Goal: Task Accomplishment & Management: Manage account settings

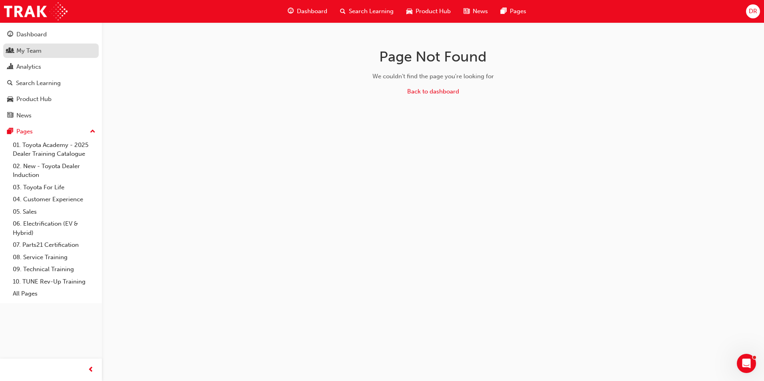
click at [30, 53] on div "My Team" at bounding box center [28, 50] width 25 height 9
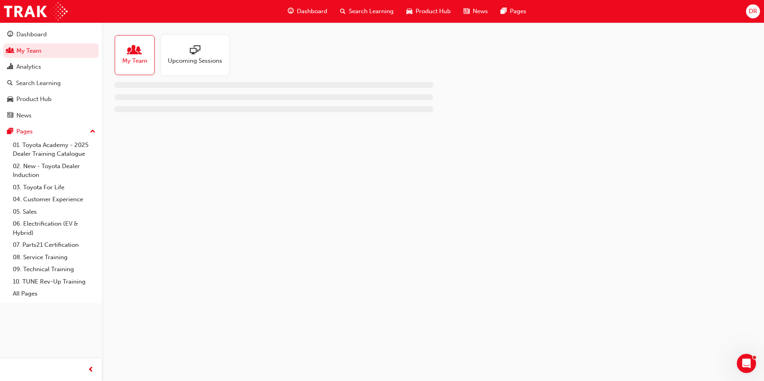
click at [133, 68] on div "My Team" at bounding box center [135, 55] width 40 height 40
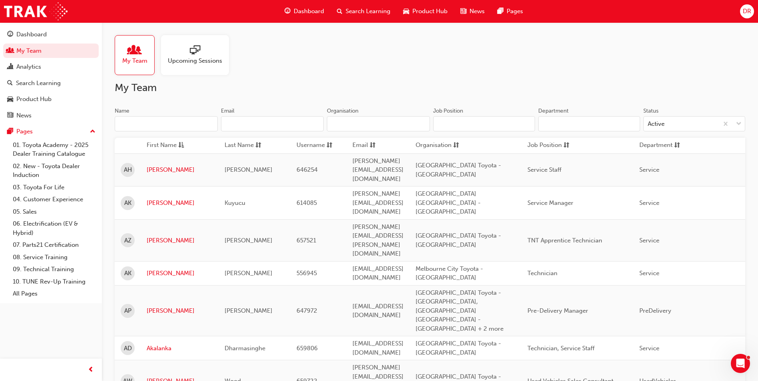
click at [159, 127] on input "Name" at bounding box center [166, 123] width 103 height 15
click at [158, 165] on link "[PERSON_NAME]" at bounding box center [180, 169] width 66 height 9
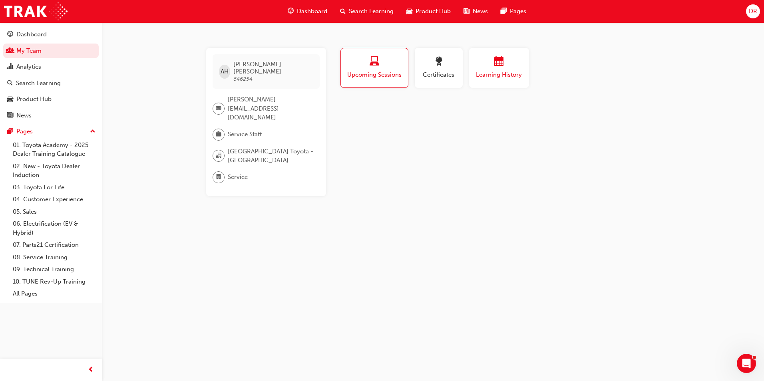
click at [495, 75] on span "Learning History" at bounding box center [499, 74] width 48 height 9
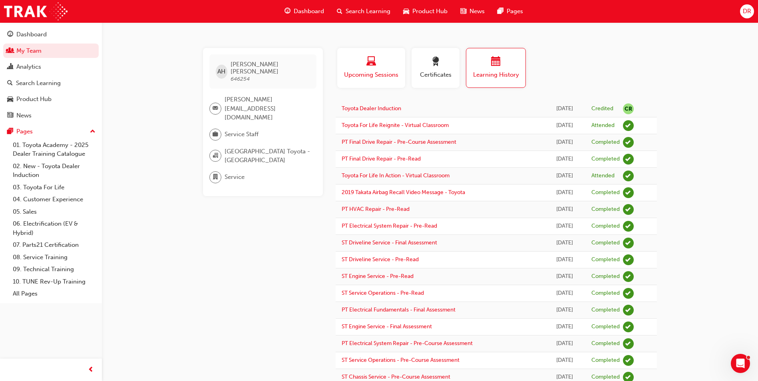
click at [383, 75] on span "Upcoming Sessions" at bounding box center [371, 74] width 56 height 9
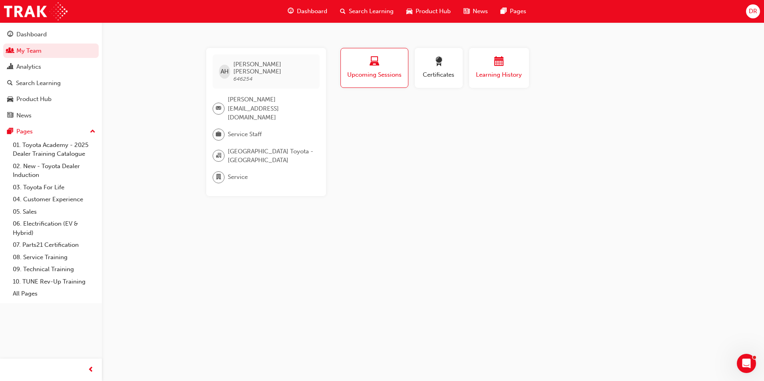
click at [482, 72] on span "Learning History" at bounding box center [499, 74] width 48 height 9
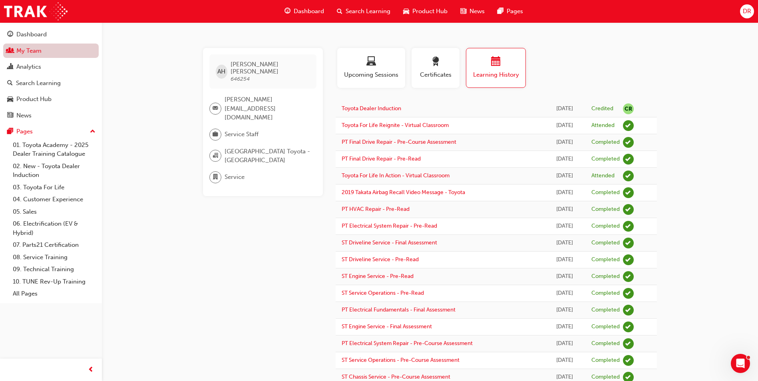
click at [36, 53] on link "My Team" at bounding box center [51, 51] width 96 height 15
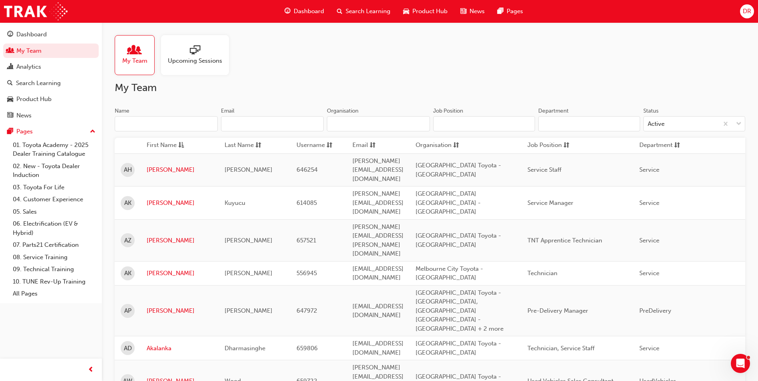
click at [147, 129] on input "Name" at bounding box center [166, 123] width 103 height 15
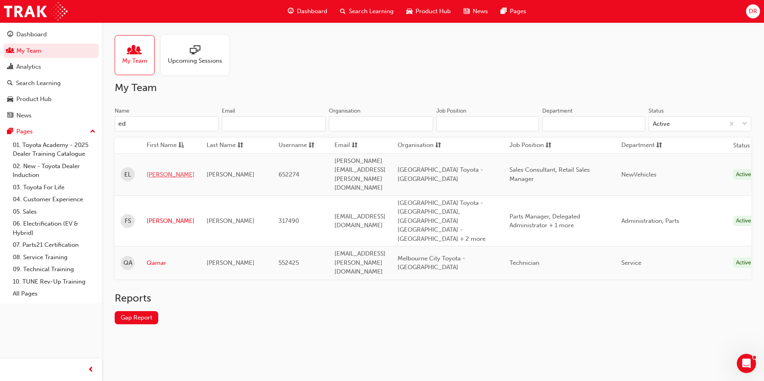
type input "ed"
click at [156, 170] on link "[PERSON_NAME]" at bounding box center [171, 174] width 48 height 9
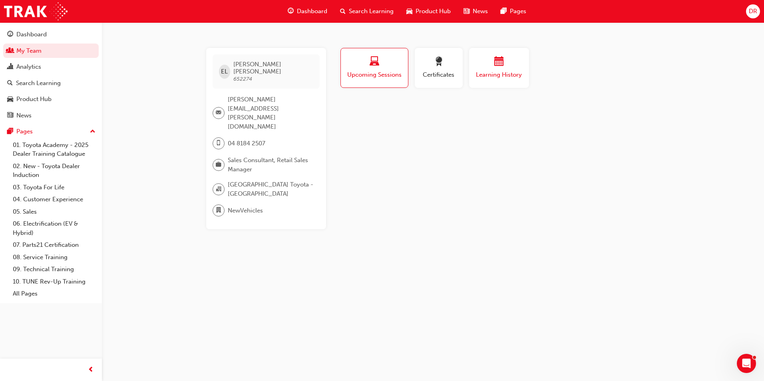
click at [486, 80] on button "Learning History" at bounding box center [499, 68] width 60 height 40
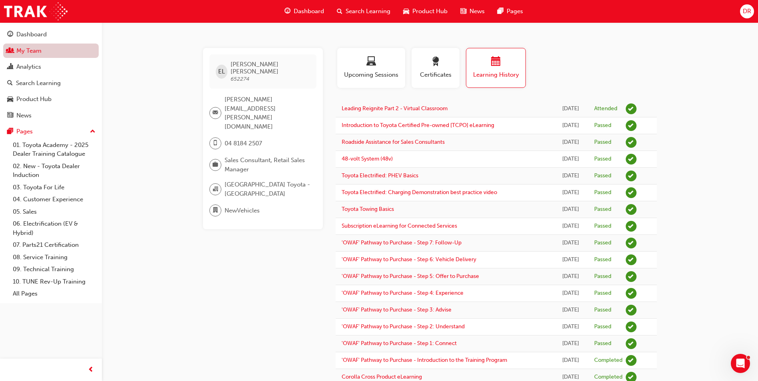
click at [33, 52] on link "My Team" at bounding box center [51, 51] width 96 height 15
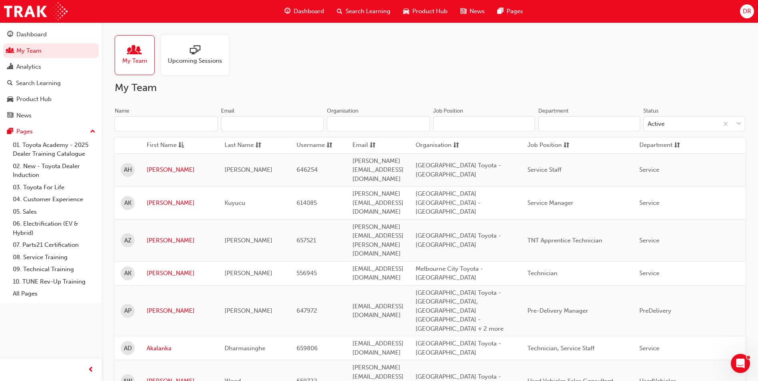
click at [158, 121] on input "Name" at bounding box center [166, 123] width 103 height 15
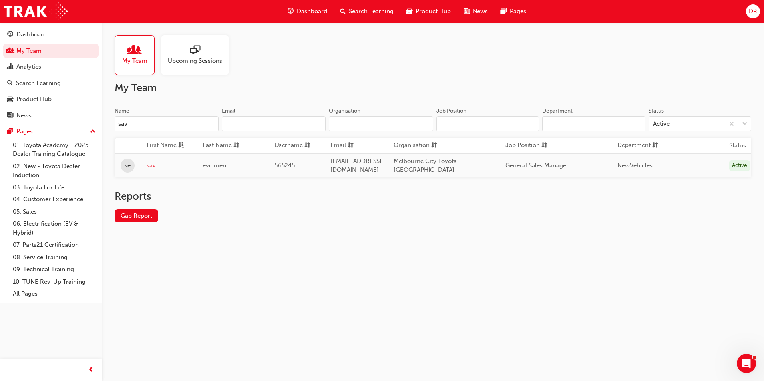
type input "sav"
click at [151, 166] on link "sav" at bounding box center [169, 165] width 44 height 9
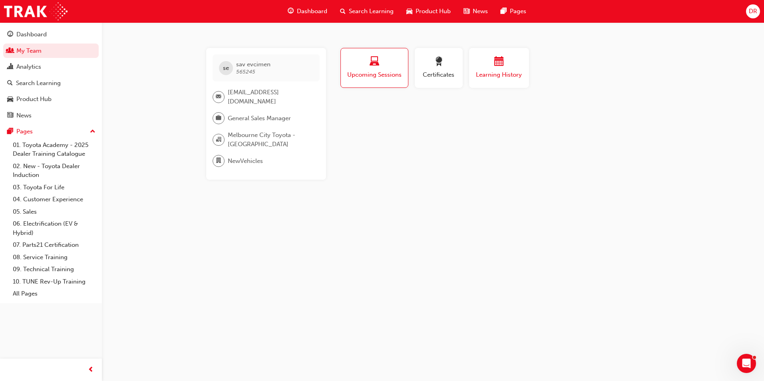
click at [493, 72] on span "Learning History" at bounding box center [499, 74] width 48 height 9
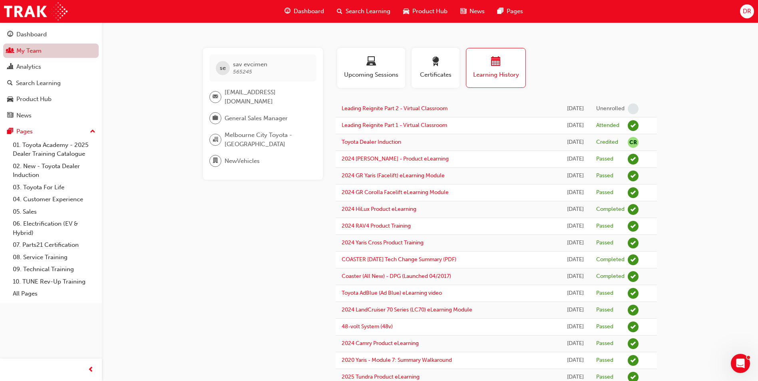
click at [39, 48] on link "My Team" at bounding box center [51, 51] width 96 height 15
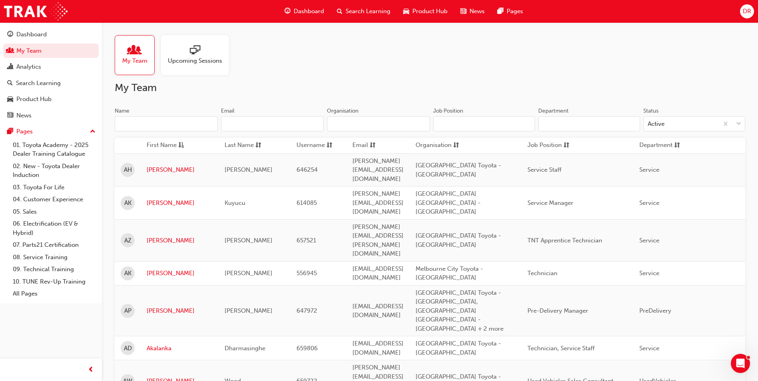
click at [135, 120] on input "Name" at bounding box center [166, 123] width 103 height 15
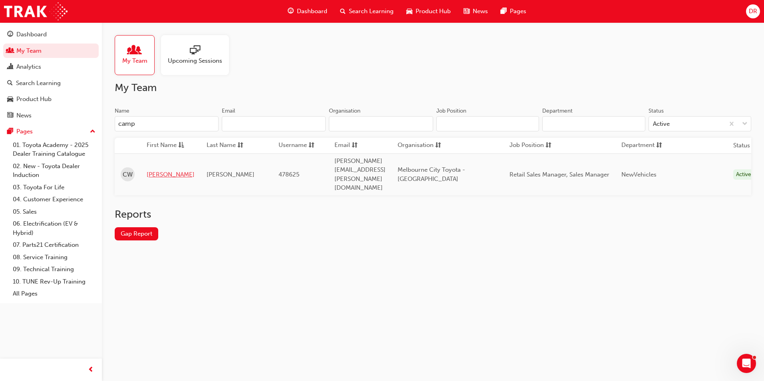
type input "camp"
click at [157, 170] on link "[PERSON_NAME]" at bounding box center [171, 174] width 48 height 9
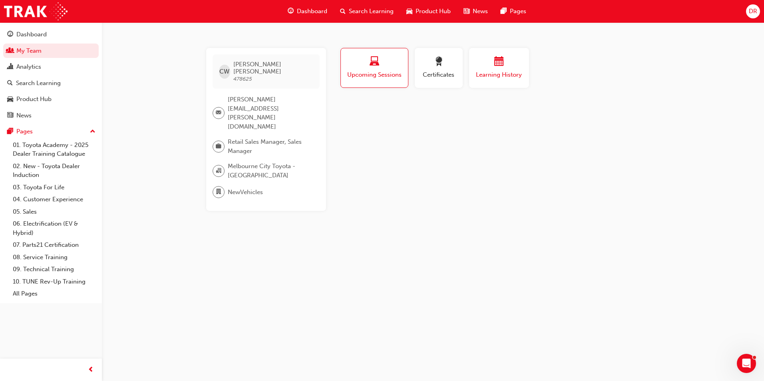
click at [490, 73] on span "Learning History" at bounding box center [499, 74] width 48 height 9
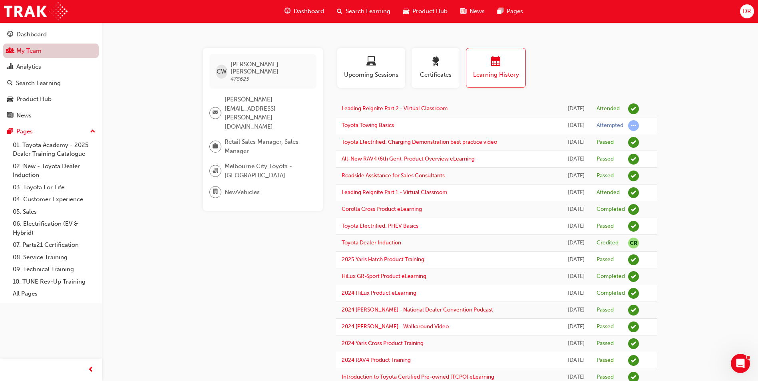
click at [38, 52] on link "My Team" at bounding box center [51, 51] width 96 height 15
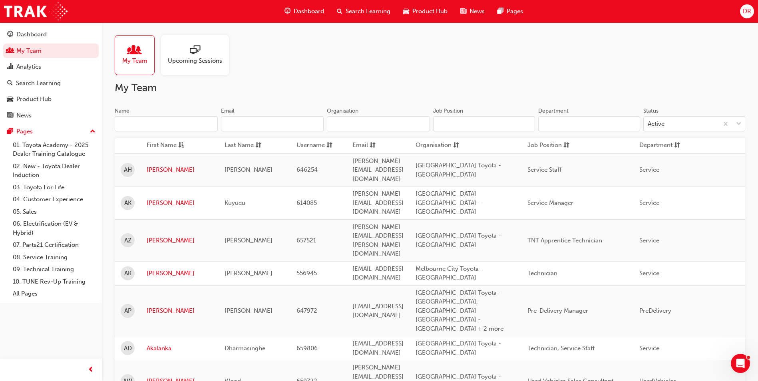
click at [132, 123] on input "Name" at bounding box center [166, 123] width 103 height 15
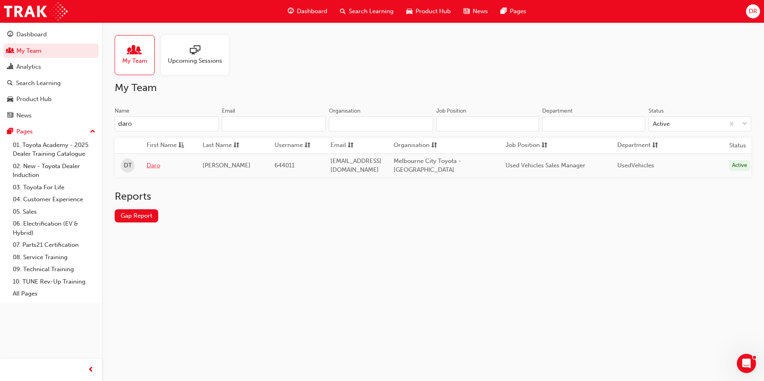
type input "daro"
click at [151, 163] on link "Daro" at bounding box center [169, 165] width 44 height 9
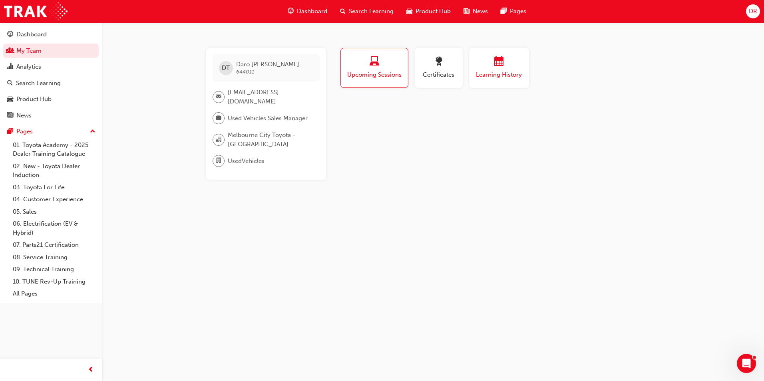
click at [481, 76] on span "Learning History" at bounding box center [499, 74] width 48 height 9
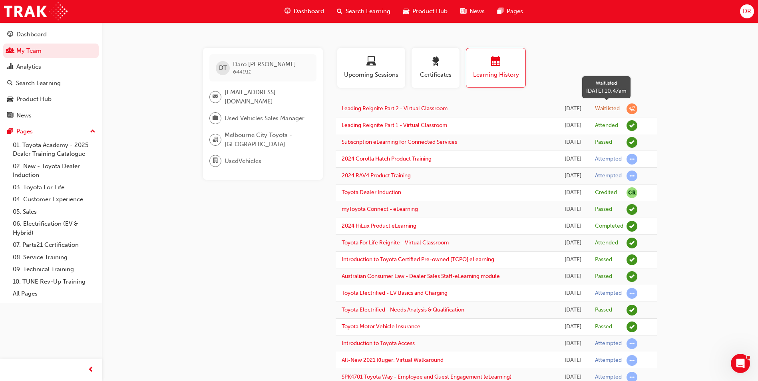
click at [616, 109] on div "Waitlisted" at bounding box center [607, 109] width 25 height 8
click at [637, 109] on span "learningRecordVerb_WAITLIST-icon" at bounding box center [632, 109] width 11 height 11
click at [367, 79] on span "Upcoming Sessions" at bounding box center [371, 74] width 56 height 9
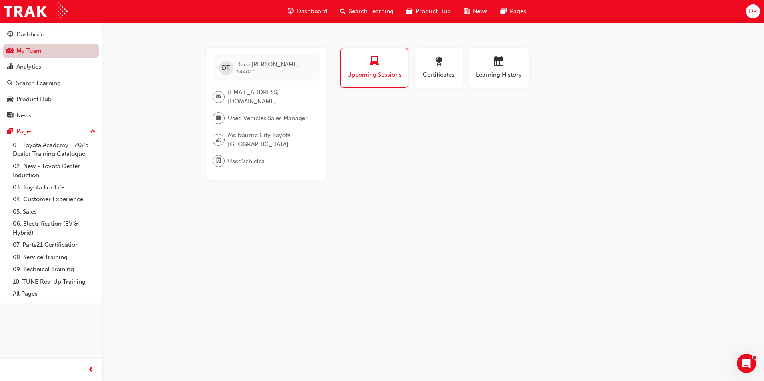
click at [29, 52] on link "My Team" at bounding box center [51, 51] width 96 height 15
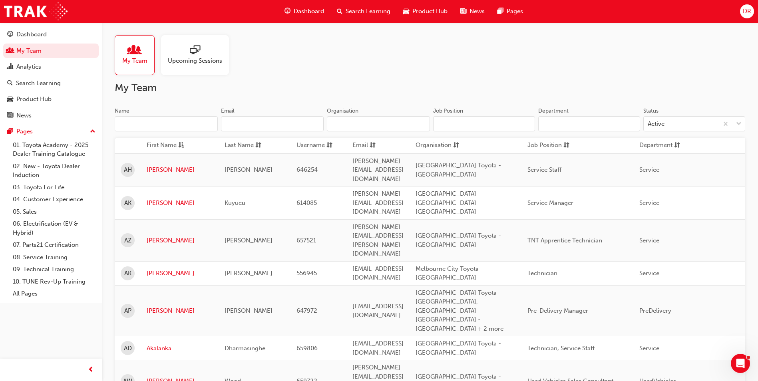
click at [159, 125] on input "Name" at bounding box center [166, 123] width 103 height 15
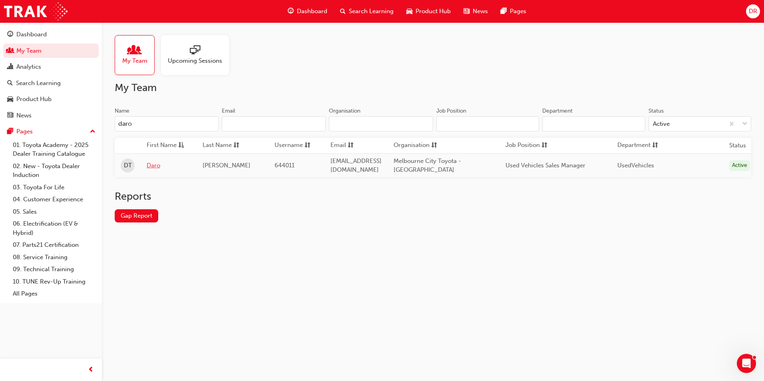
type input "daro"
click at [153, 168] on link "Daro" at bounding box center [169, 165] width 44 height 9
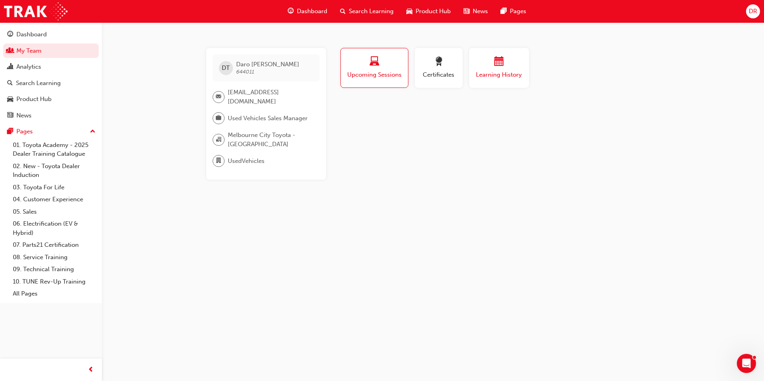
click at [491, 77] on span "Learning History" at bounding box center [499, 74] width 48 height 9
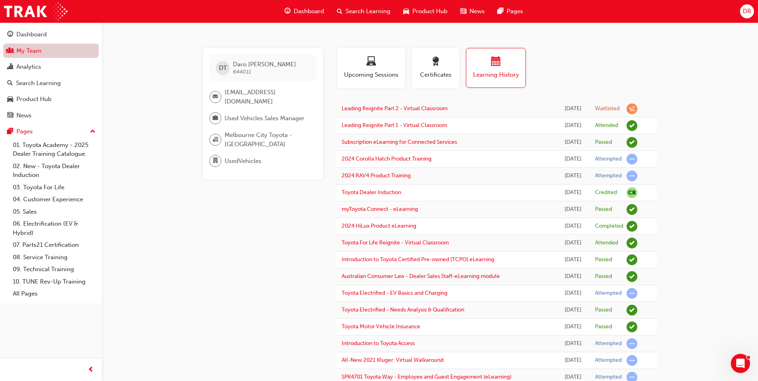
click at [42, 48] on link "My Team" at bounding box center [51, 51] width 96 height 15
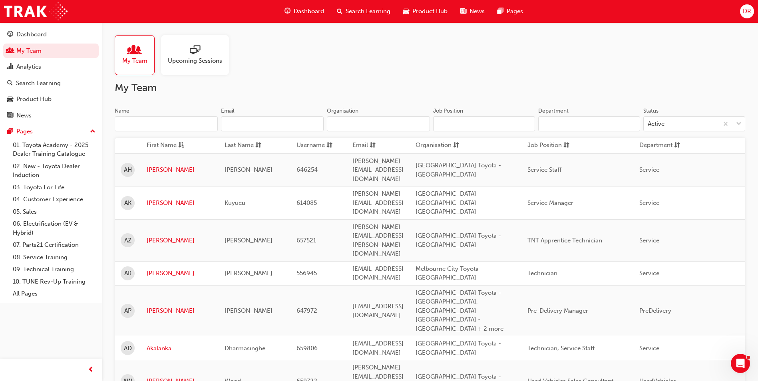
click at [142, 120] on input "Name" at bounding box center [166, 123] width 103 height 15
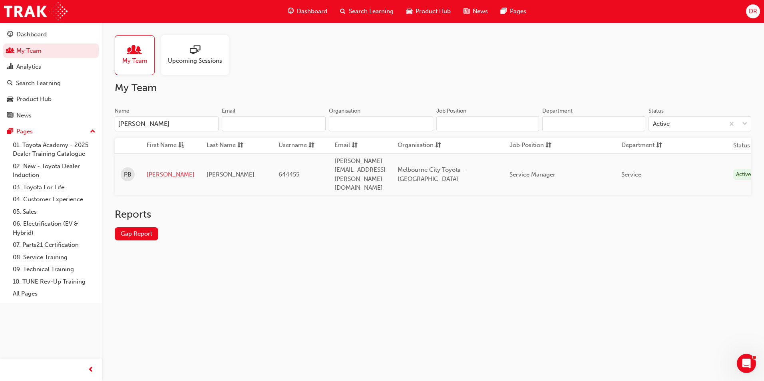
type input "[PERSON_NAME]"
click at [155, 170] on link "[PERSON_NAME]" at bounding box center [171, 174] width 48 height 9
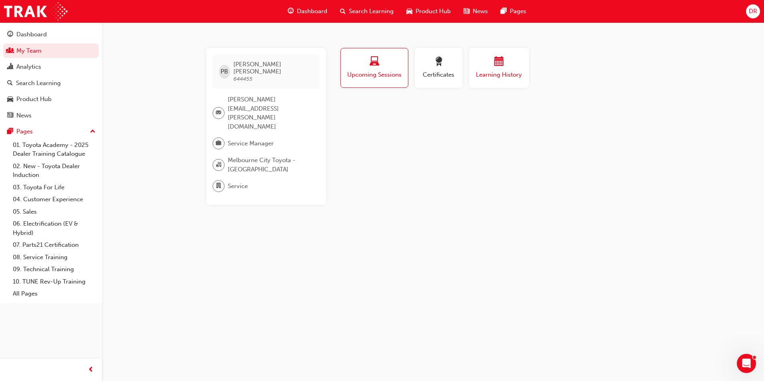
click at [488, 70] on div "Learning History" at bounding box center [499, 68] width 48 height 23
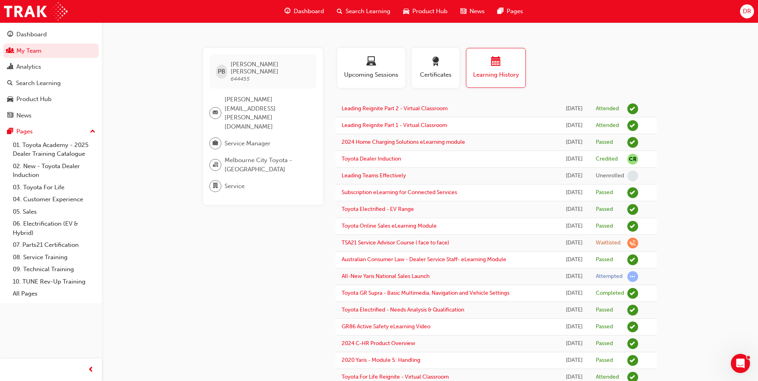
drag, startPoint x: 24, startPoint y: 48, endPoint x: 101, endPoint y: 70, distance: 80.5
click at [24, 48] on link "My Team" at bounding box center [51, 51] width 96 height 15
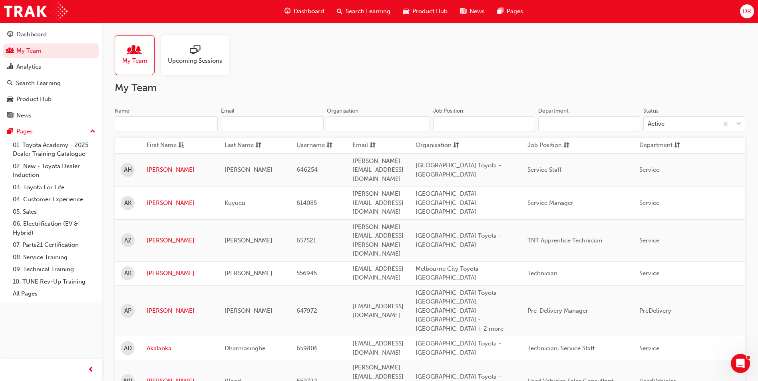
click at [165, 127] on input "Name" at bounding box center [166, 123] width 103 height 15
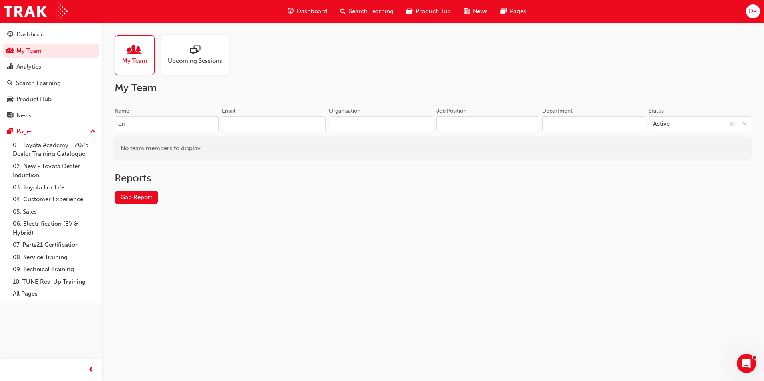
type input "c"
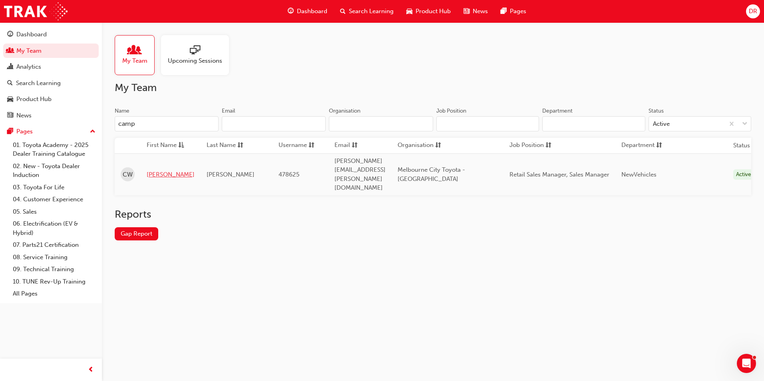
type input "camp"
click at [158, 170] on link "[PERSON_NAME]" at bounding box center [171, 174] width 48 height 9
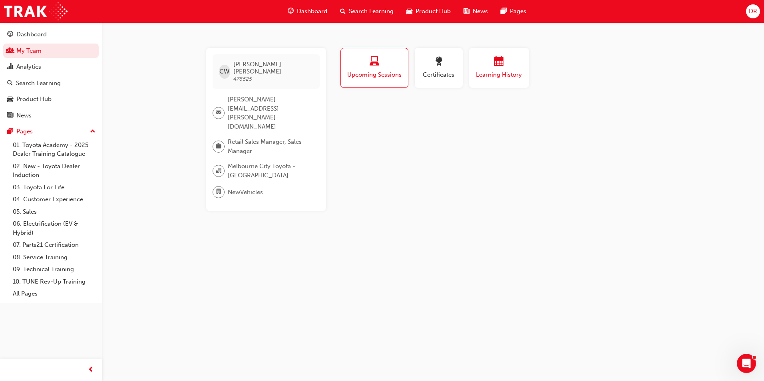
click at [502, 83] on button "Learning History" at bounding box center [499, 68] width 60 height 40
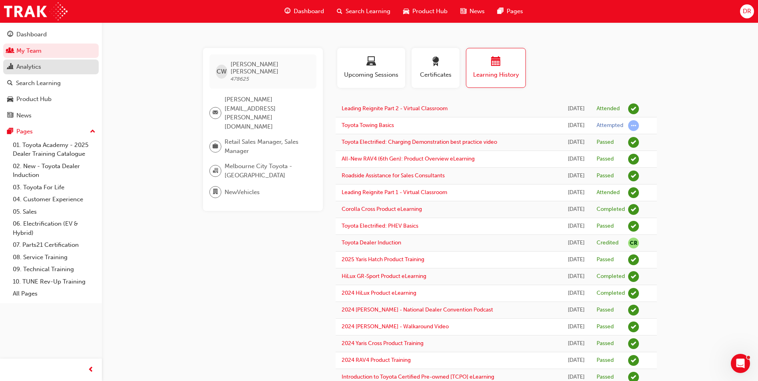
click at [32, 54] on link "My Team" at bounding box center [51, 51] width 96 height 15
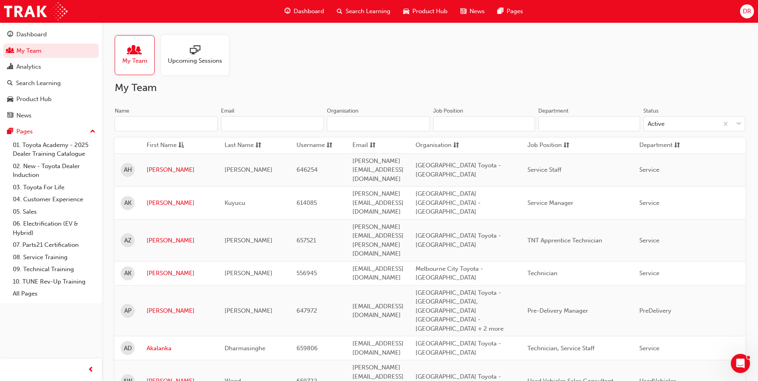
click at [146, 120] on input "Name" at bounding box center [166, 123] width 103 height 15
click at [144, 124] on input "Name" at bounding box center [166, 123] width 103 height 15
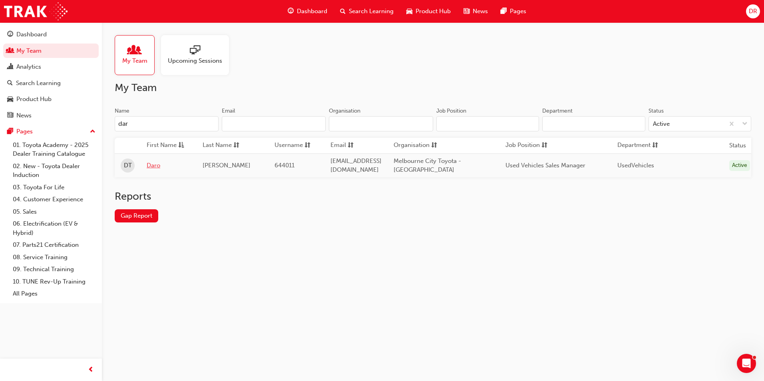
type input "dar"
click at [157, 169] on link "Daro" at bounding box center [169, 165] width 44 height 9
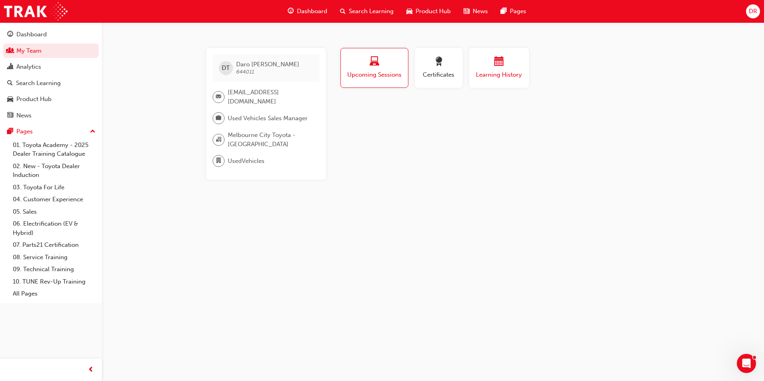
drag, startPoint x: 477, startPoint y: 77, endPoint x: 482, endPoint y: 85, distance: 9.2
click at [478, 77] on span "Learning History" at bounding box center [499, 74] width 48 height 9
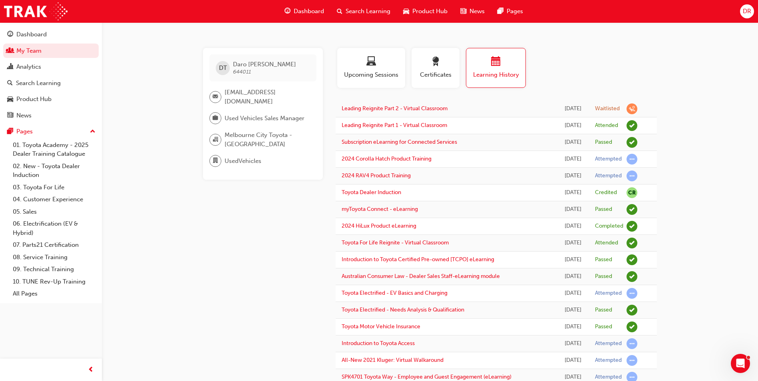
click at [611, 109] on div "Waitlisted" at bounding box center [607, 109] width 25 height 8
drag, startPoint x: 20, startPoint y: 50, endPoint x: 37, endPoint y: 50, distance: 16.8
click at [20, 50] on link "My Team" at bounding box center [51, 51] width 96 height 15
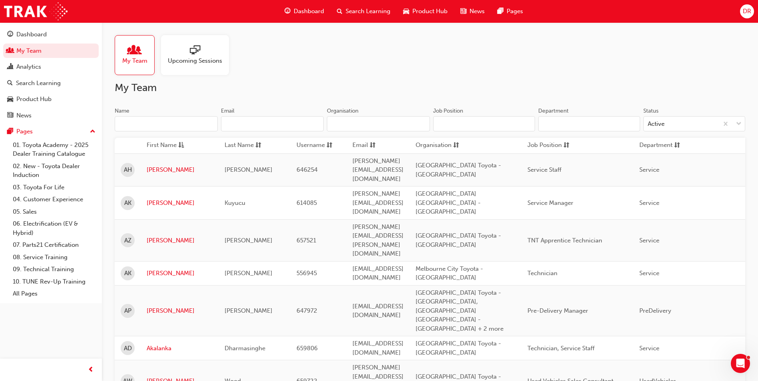
click at [141, 126] on input "Name" at bounding box center [166, 123] width 103 height 15
click at [143, 128] on input "Name" at bounding box center [166, 123] width 103 height 15
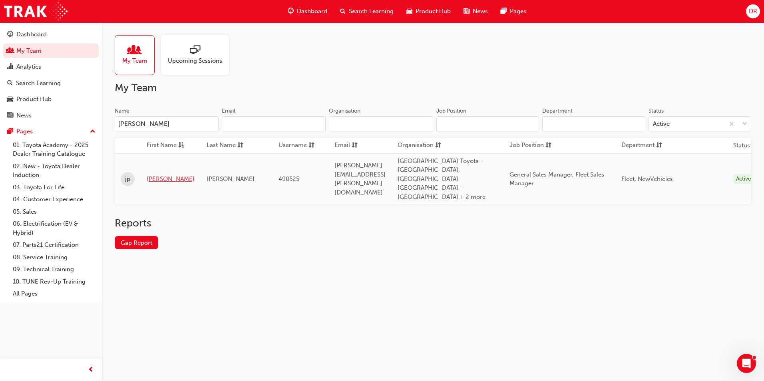
type input "[PERSON_NAME]"
click at [151, 175] on link "[PERSON_NAME]" at bounding box center [171, 179] width 48 height 9
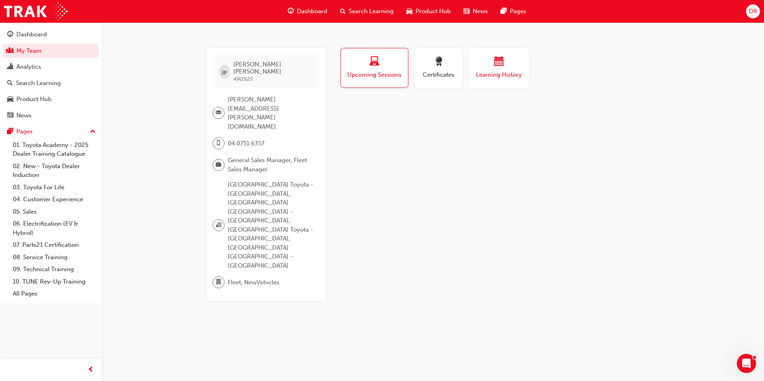
click at [512, 76] on span "Learning History" at bounding box center [499, 74] width 48 height 9
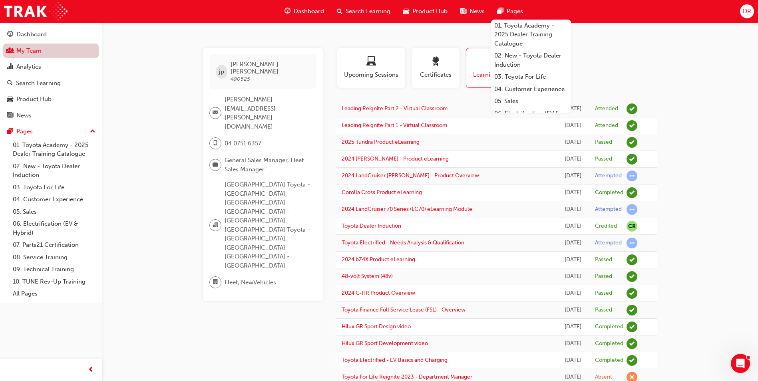
click at [32, 56] on link "My Team" at bounding box center [51, 51] width 96 height 15
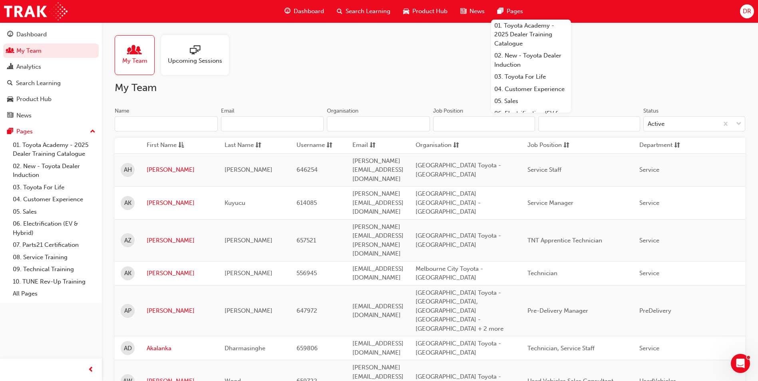
click at [147, 125] on input "Name" at bounding box center [166, 123] width 103 height 15
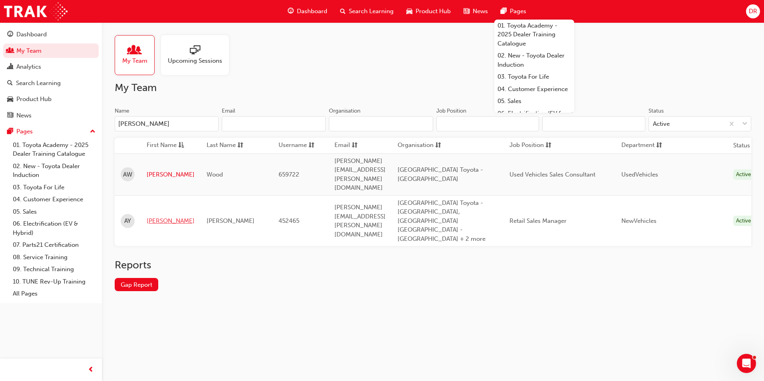
type input "[PERSON_NAME]"
click at [151, 217] on link "[PERSON_NAME]" at bounding box center [171, 221] width 48 height 9
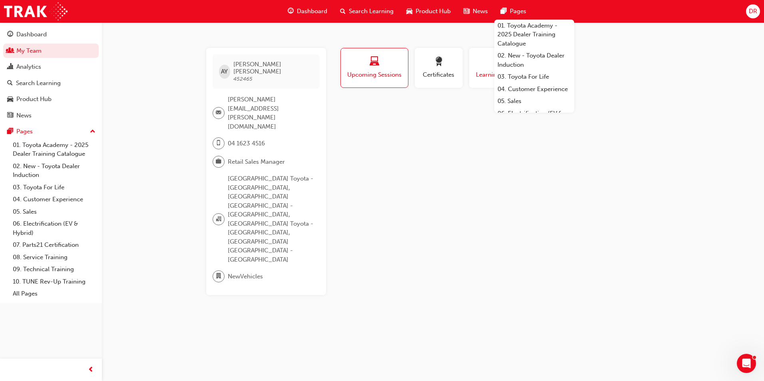
click at [477, 75] on span "Learning History" at bounding box center [499, 74] width 48 height 9
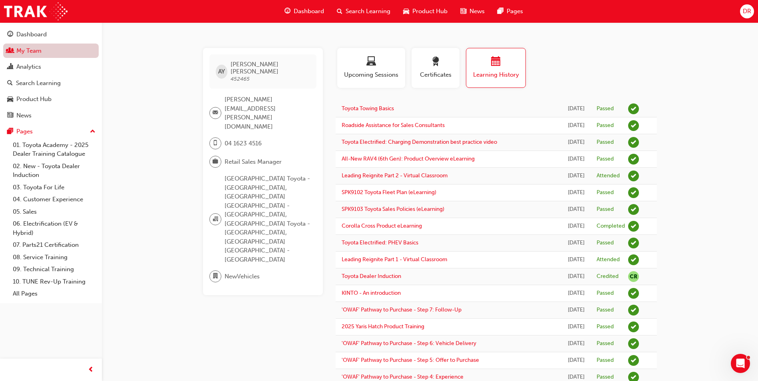
click at [28, 50] on link "My Team" at bounding box center [51, 51] width 96 height 15
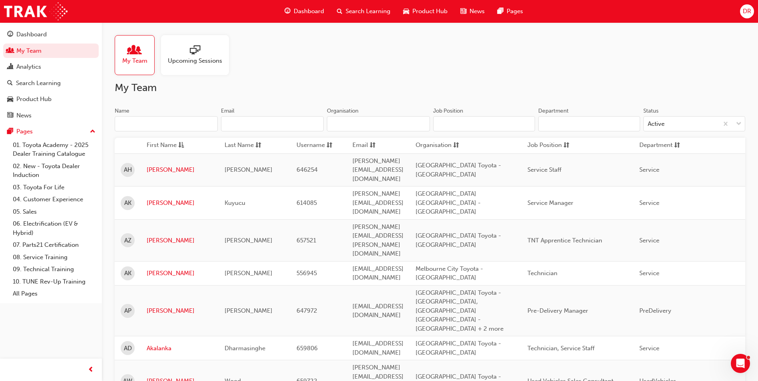
click at [141, 124] on input "Name" at bounding box center [166, 123] width 103 height 15
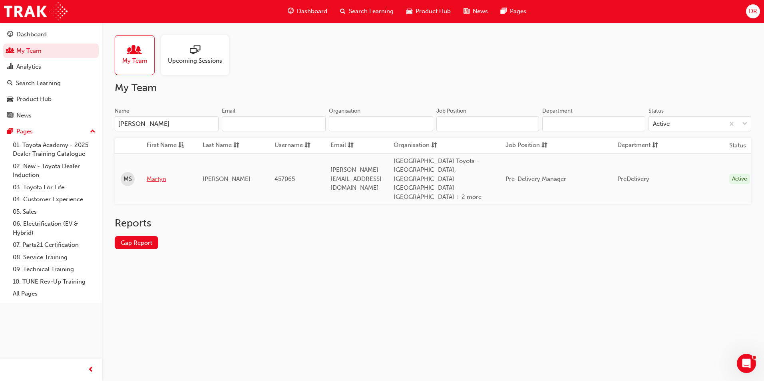
type input "[PERSON_NAME]"
click at [155, 175] on link "Martyn" at bounding box center [169, 179] width 44 height 9
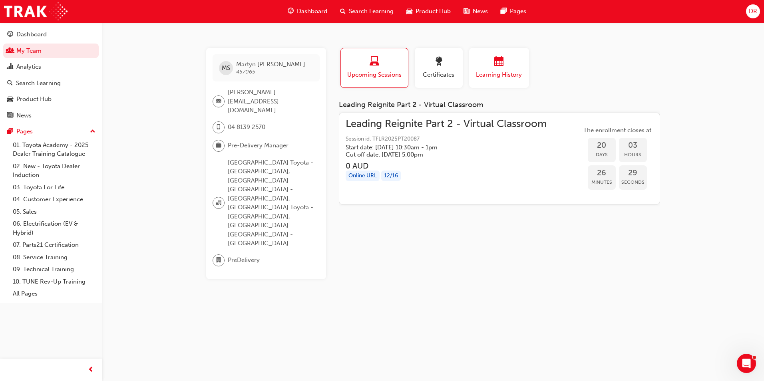
click at [506, 66] on div "button" at bounding box center [499, 63] width 48 height 12
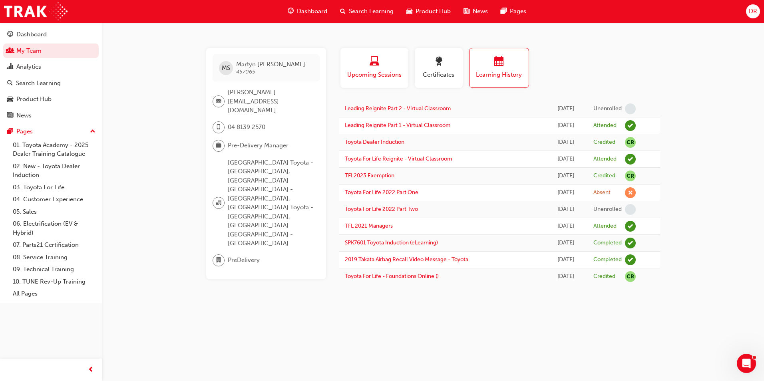
click at [383, 77] on span "Upcoming Sessions" at bounding box center [375, 74] width 56 height 9
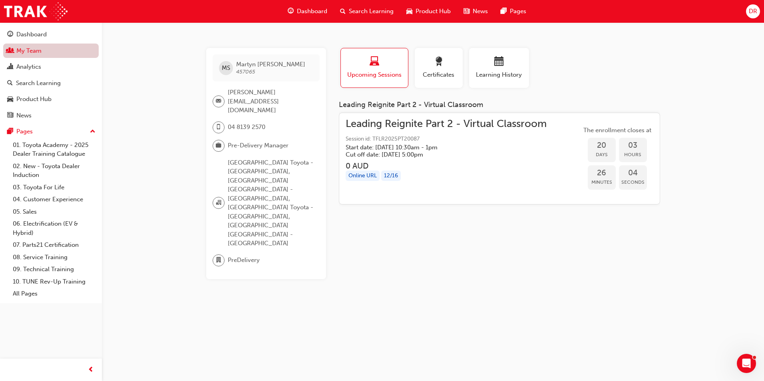
click at [32, 54] on link "My Team" at bounding box center [51, 51] width 96 height 15
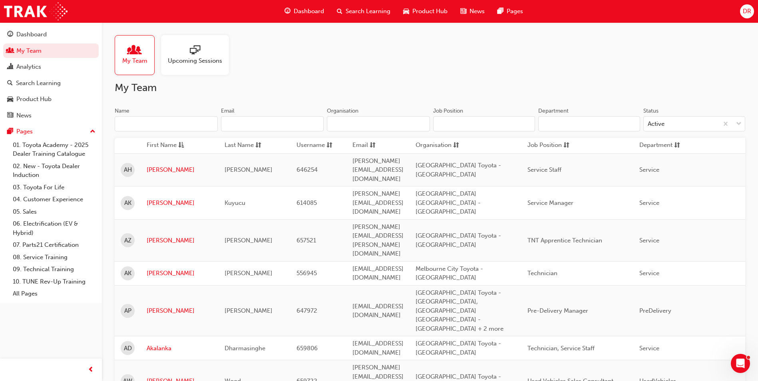
click at [149, 123] on input "Name" at bounding box center [166, 123] width 103 height 15
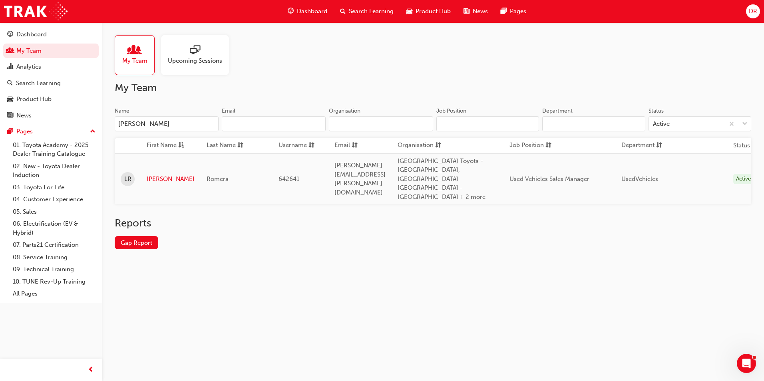
type input "[PERSON_NAME]"
click at [153, 175] on link "[PERSON_NAME]" at bounding box center [171, 179] width 48 height 9
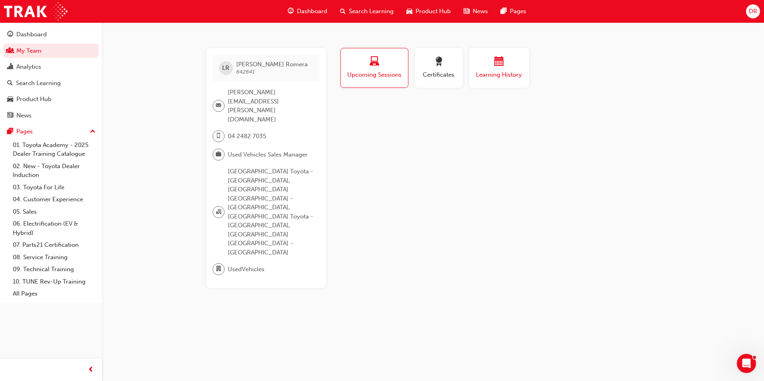
click at [490, 76] on span "Learning History" at bounding box center [499, 74] width 48 height 9
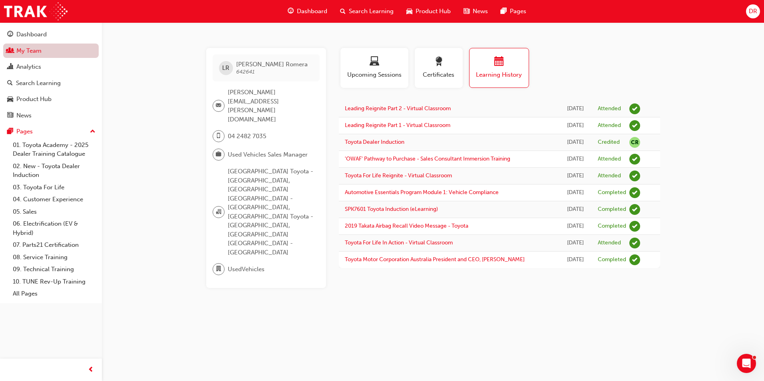
drag, startPoint x: 34, startPoint y: 52, endPoint x: 46, endPoint y: 52, distance: 11.2
click at [34, 52] on link "My Team" at bounding box center [51, 51] width 96 height 15
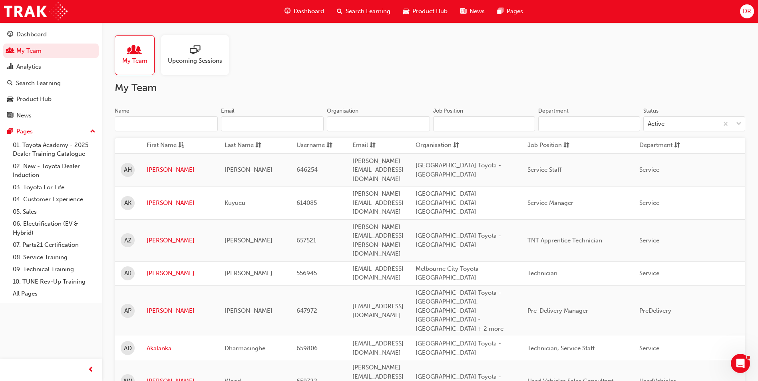
click at [136, 125] on input "Name" at bounding box center [166, 123] width 103 height 15
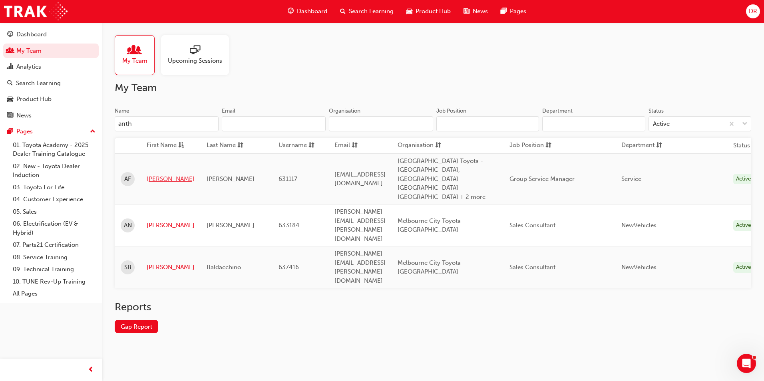
type input "anth"
click at [157, 175] on link "[PERSON_NAME]" at bounding box center [171, 179] width 48 height 9
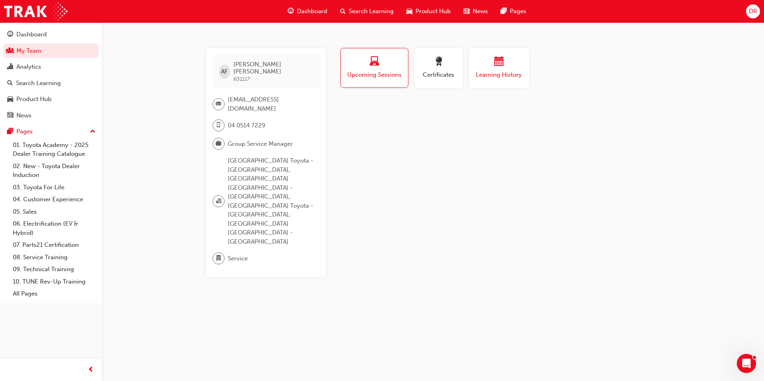
click at [490, 65] on div "button" at bounding box center [499, 63] width 48 height 12
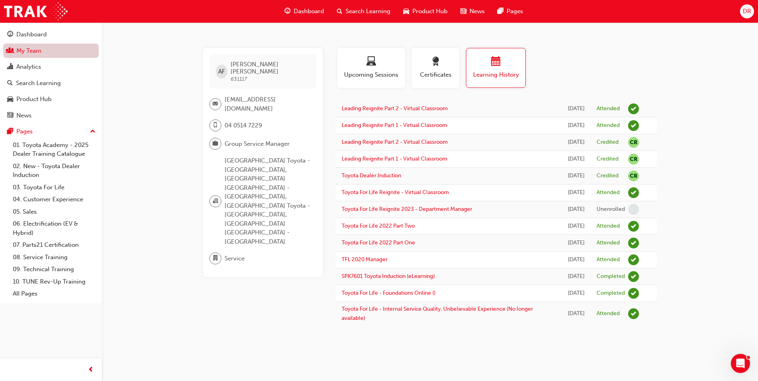
drag, startPoint x: 15, startPoint y: 50, endPoint x: 27, endPoint y: 54, distance: 12.3
click at [15, 50] on link "My Team" at bounding box center [51, 51] width 96 height 15
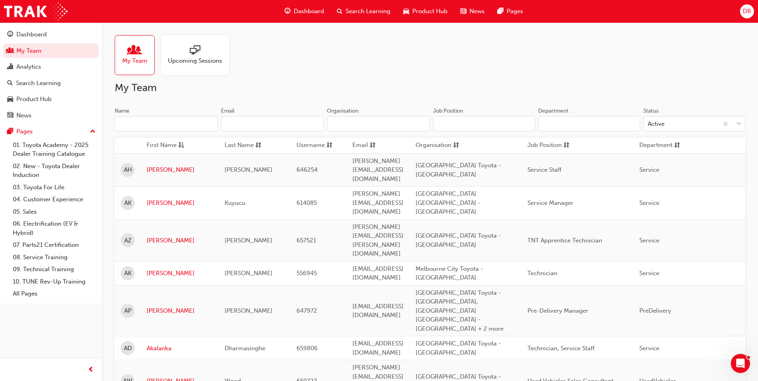
click at [136, 123] on input "Name" at bounding box center [166, 123] width 103 height 15
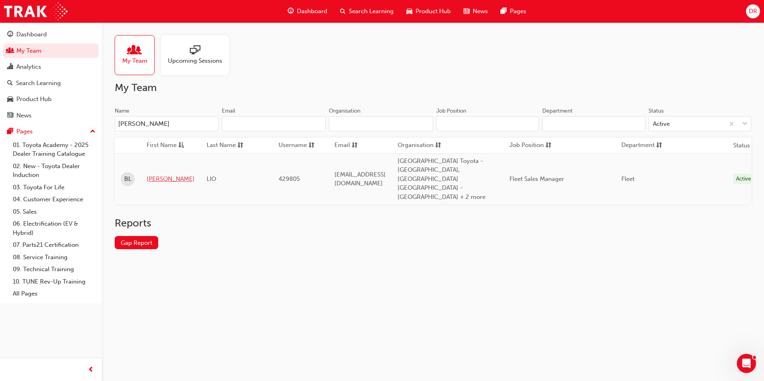
type input "[PERSON_NAME]"
click at [151, 175] on link "[PERSON_NAME]" at bounding box center [171, 179] width 48 height 9
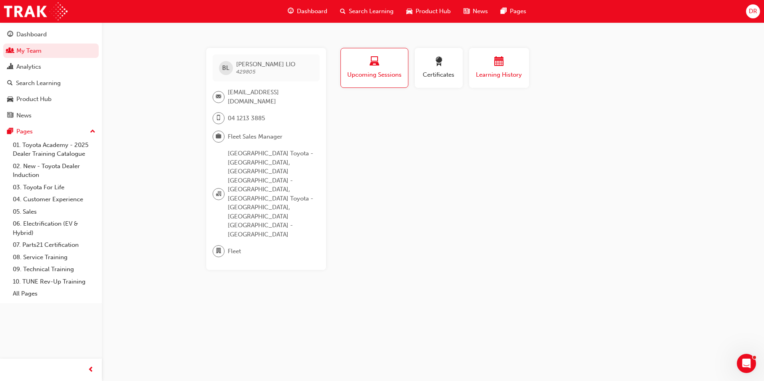
click at [508, 74] on span "Learning History" at bounding box center [499, 74] width 48 height 9
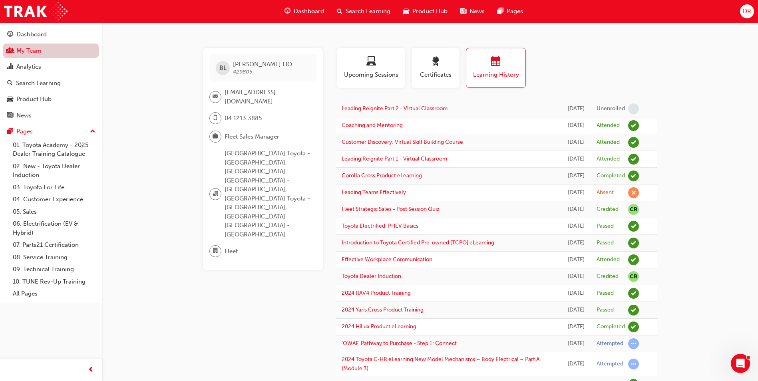
click at [19, 54] on link "My Team" at bounding box center [51, 51] width 96 height 15
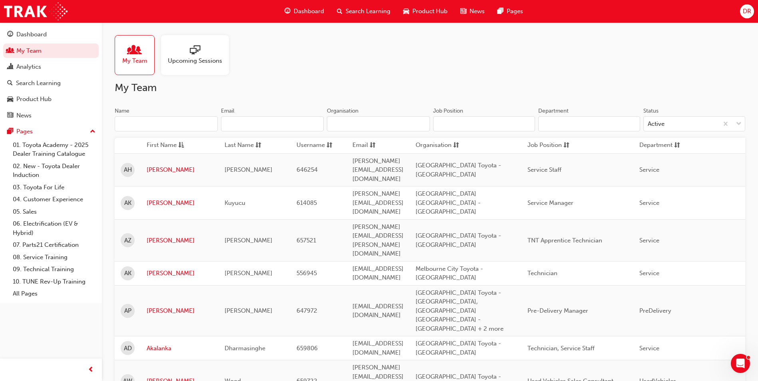
click at [137, 123] on input "Name" at bounding box center [166, 123] width 103 height 15
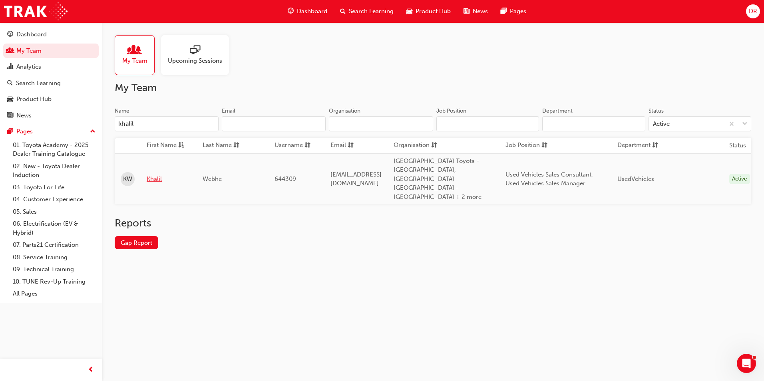
type input "khalil"
click at [150, 175] on link "Khalil" at bounding box center [169, 179] width 44 height 9
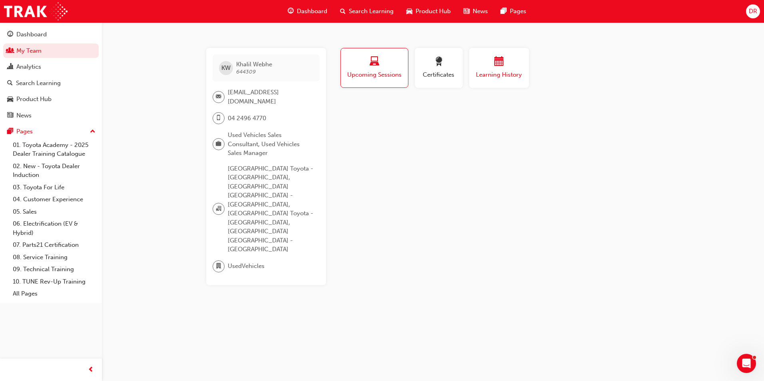
click at [500, 75] on span "Learning History" at bounding box center [499, 74] width 48 height 9
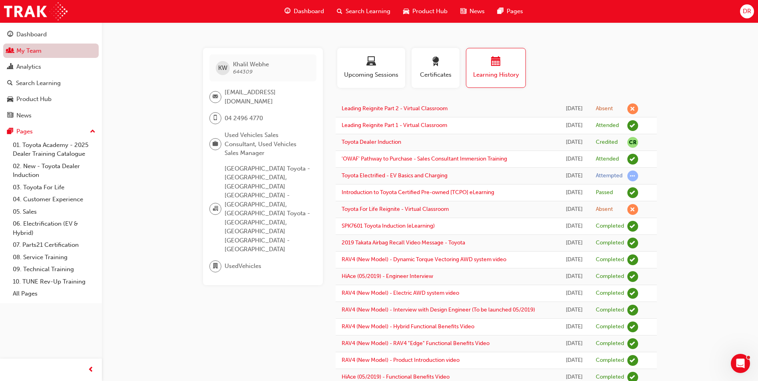
click at [30, 54] on link "My Team" at bounding box center [51, 51] width 96 height 15
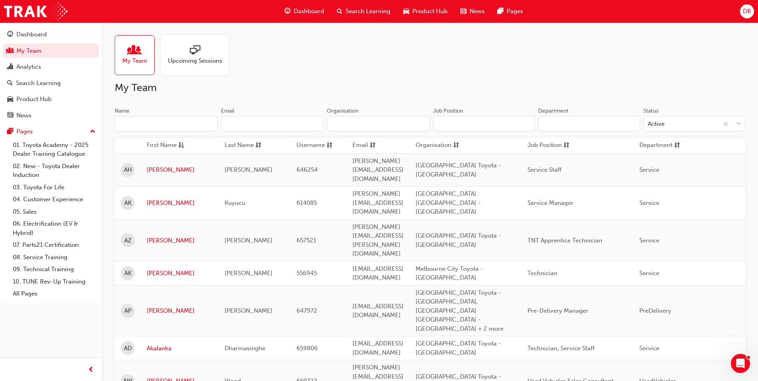
click at [364, 9] on span "Search Learning" at bounding box center [368, 11] width 45 height 9
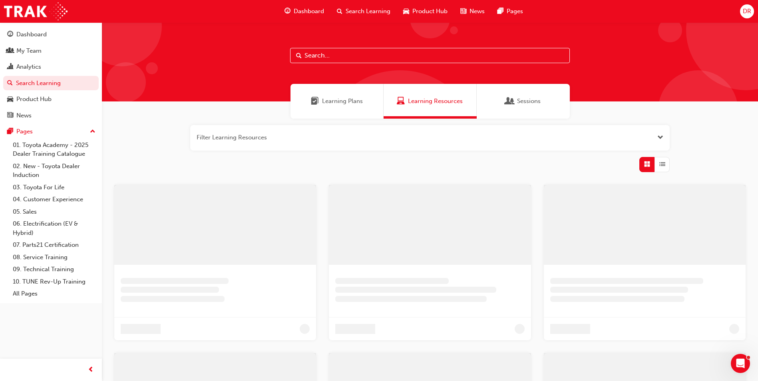
click at [306, 140] on button "button" at bounding box center [430, 138] width 480 height 26
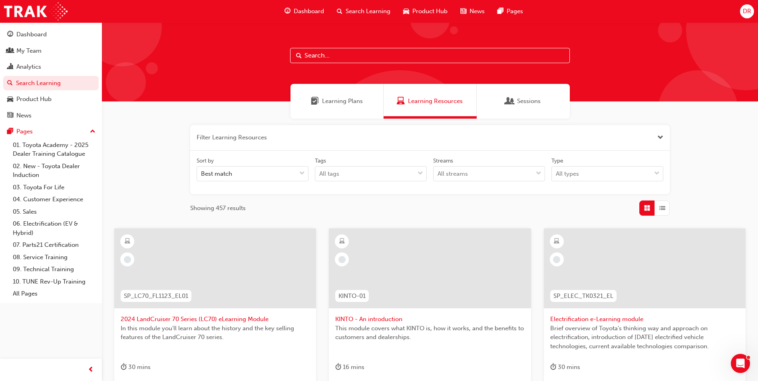
click at [328, 56] on input "text" at bounding box center [430, 55] width 280 height 15
type input "part 2"
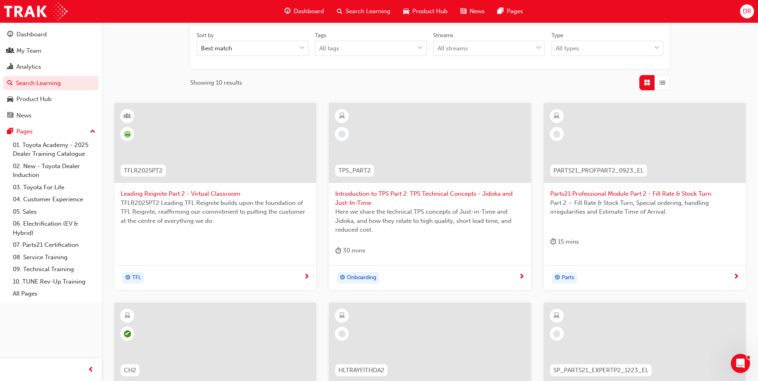
scroll to position [160, 0]
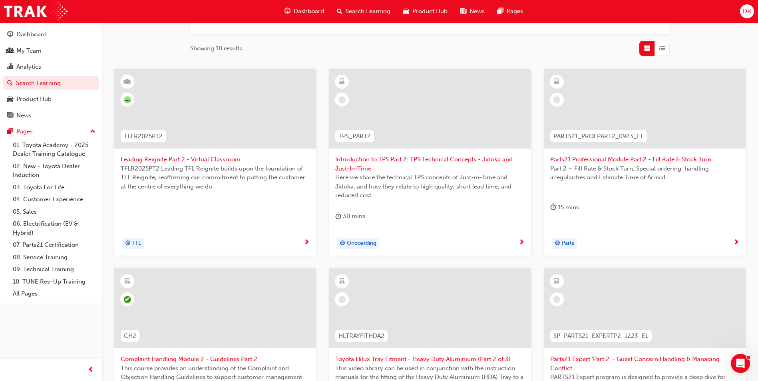
click at [198, 131] on div at bounding box center [215, 109] width 202 height 80
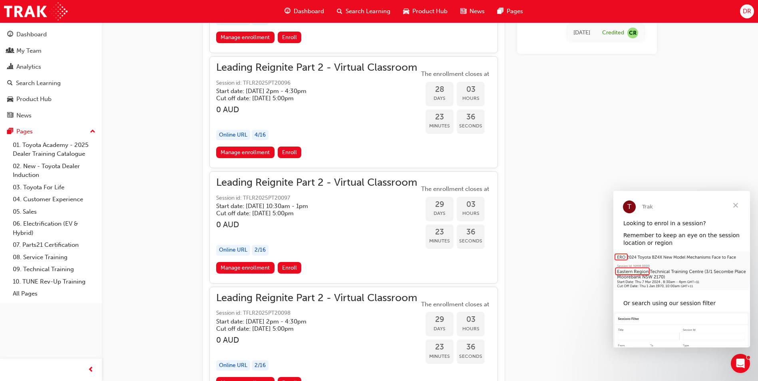
scroll to position [3648, 0]
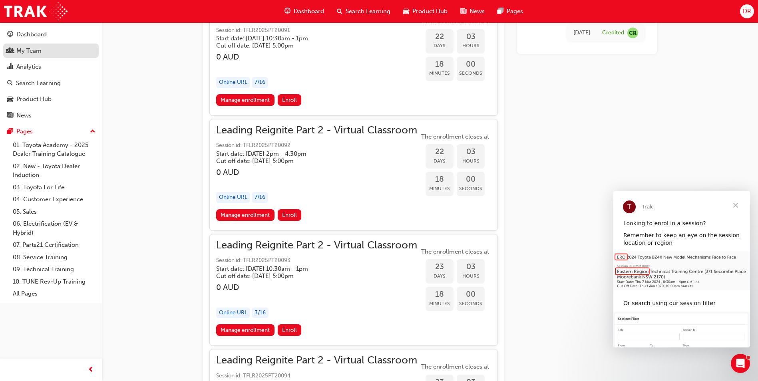
click at [35, 50] on div "My Team" at bounding box center [28, 50] width 25 height 9
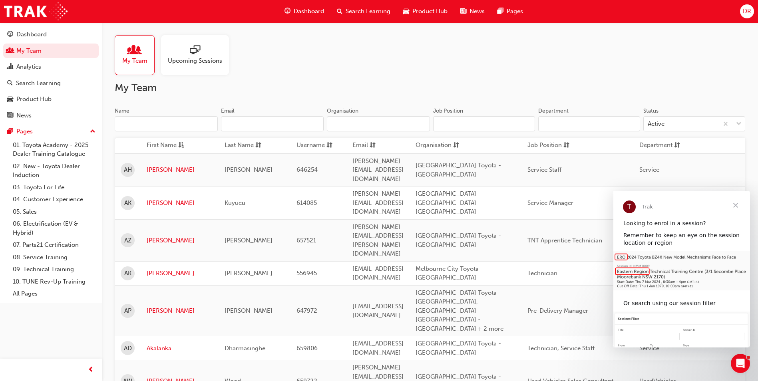
click at [158, 123] on input "Name" at bounding box center [166, 123] width 103 height 15
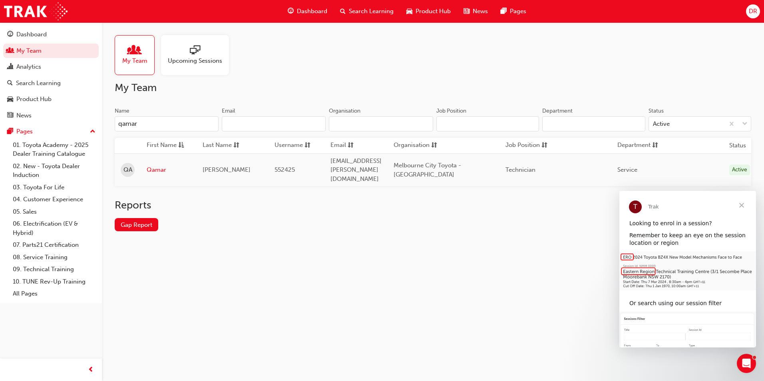
type input "qamar"
click at [159, 166] on link "Qamar" at bounding box center [169, 169] width 44 height 9
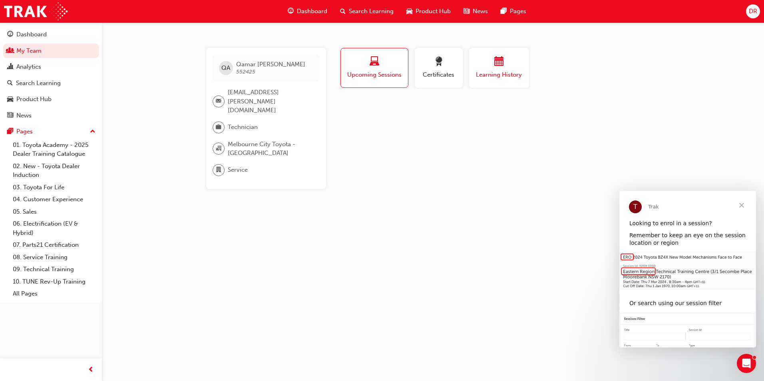
click at [488, 64] on div "button" at bounding box center [499, 63] width 48 height 12
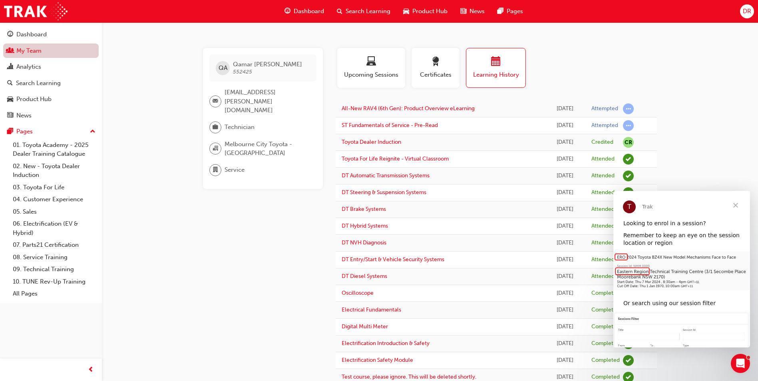
click at [41, 49] on link "My Team" at bounding box center [51, 51] width 96 height 15
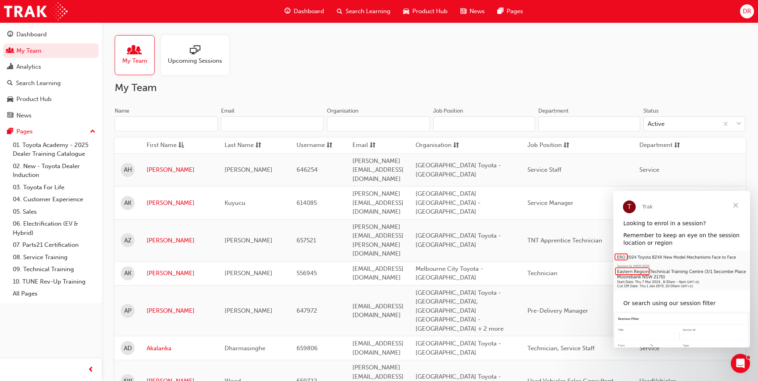
click at [140, 124] on input "Name" at bounding box center [166, 123] width 103 height 15
type input "d"
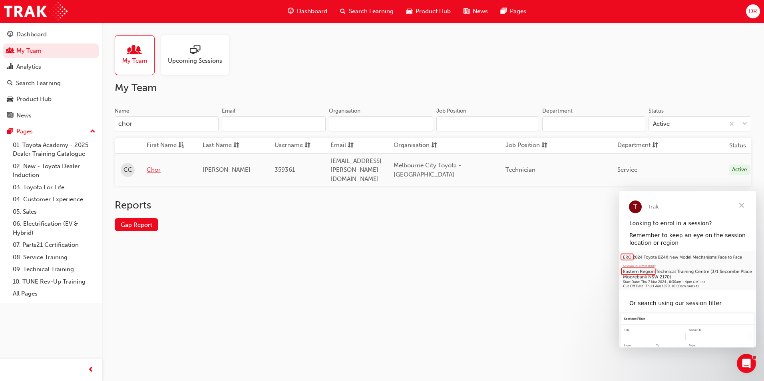
type input "chor"
click at [155, 167] on link "Chor" at bounding box center [169, 169] width 44 height 9
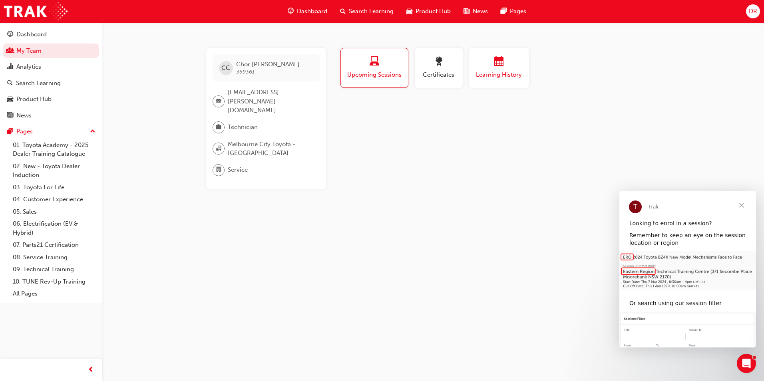
click at [490, 71] on span "Learning History" at bounding box center [499, 74] width 48 height 9
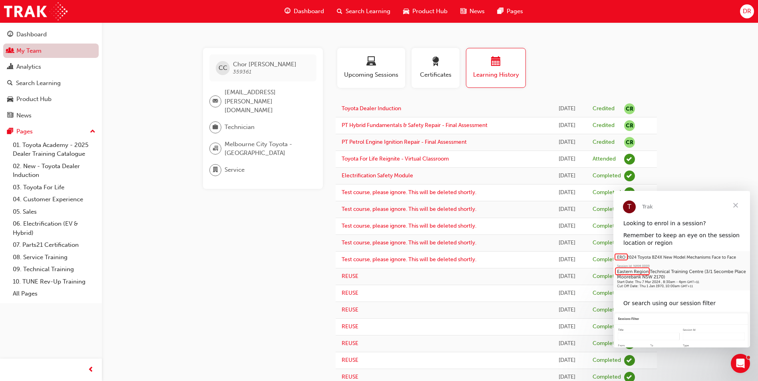
click at [42, 56] on link "My Team" at bounding box center [51, 51] width 96 height 15
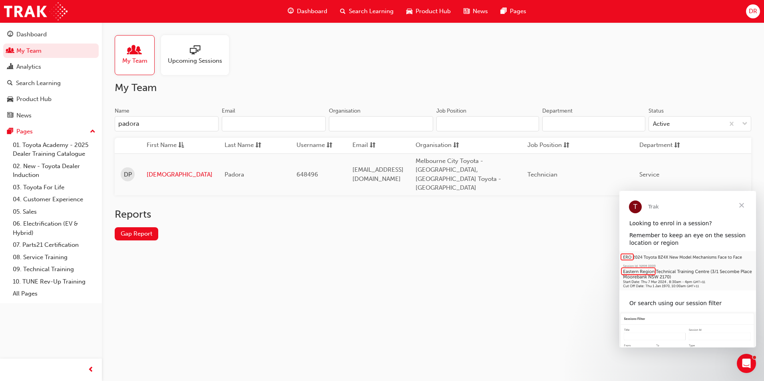
type input "padora"
click at [153, 172] on link "[DEMOGRAPHIC_DATA]" at bounding box center [180, 174] width 66 height 9
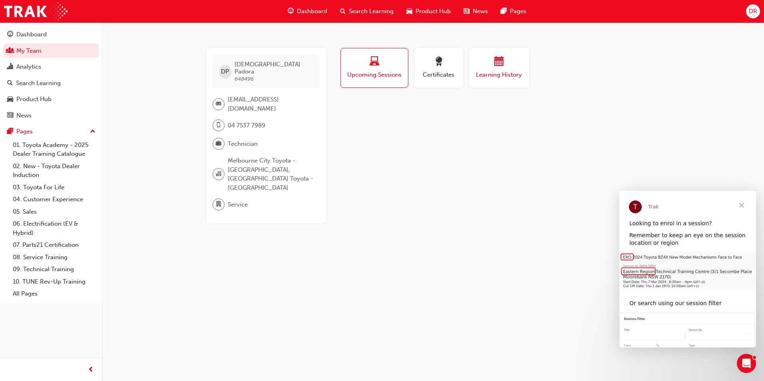
click at [500, 78] on span "Learning History" at bounding box center [499, 74] width 48 height 9
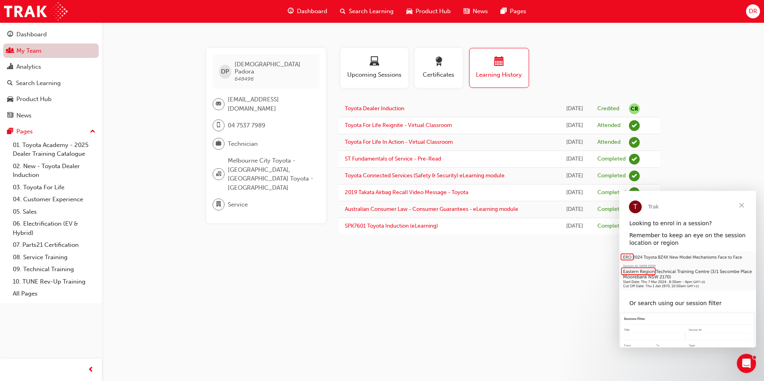
click at [35, 49] on link "My Team" at bounding box center [51, 51] width 96 height 15
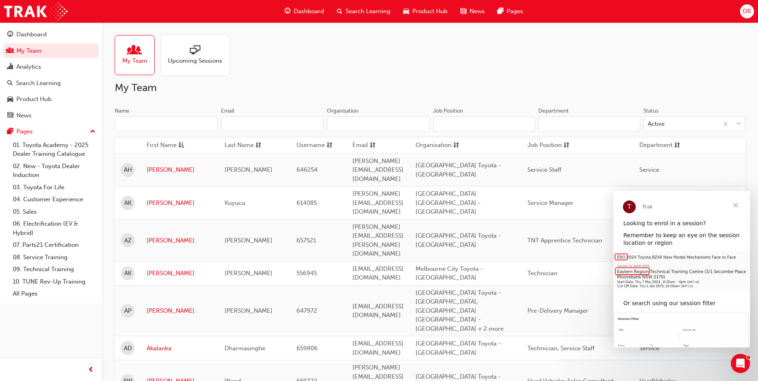
click at [143, 123] on input "Name" at bounding box center [166, 123] width 103 height 15
click at [143, 124] on input "Name" at bounding box center [166, 123] width 103 height 15
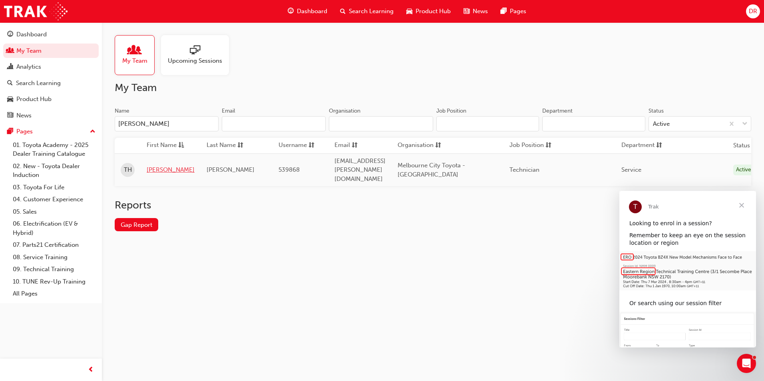
type input "[PERSON_NAME]"
click at [152, 166] on link "[PERSON_NAME]" at bounding box center [171, 169] width 48 height 9
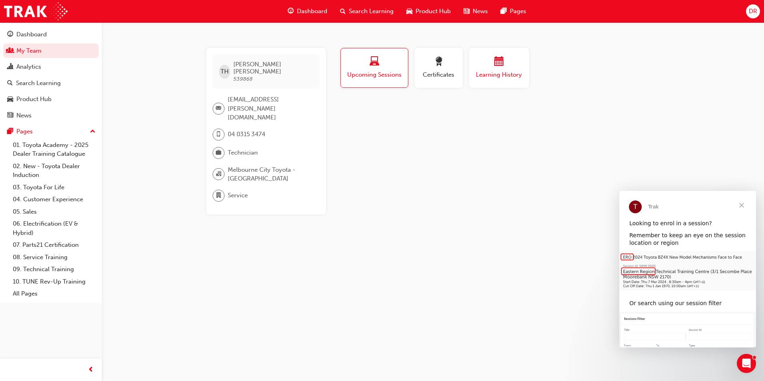
click at [473, 68] on button "Learning History" at bounding box center [499, 68] width 60 height 40
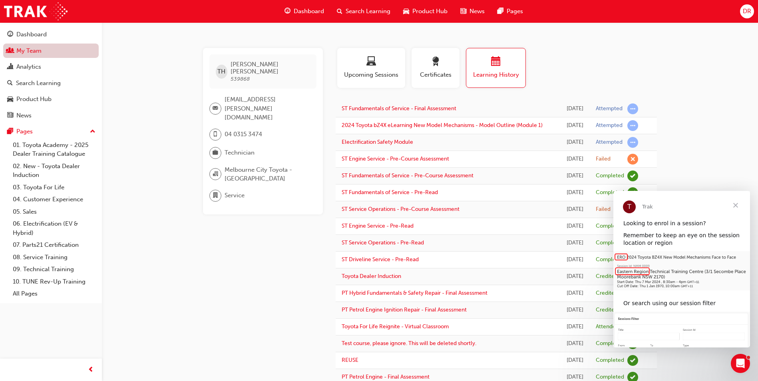
click at [34, 54] on link "My Team" at bounding box center [51, 51] width 96 height 15
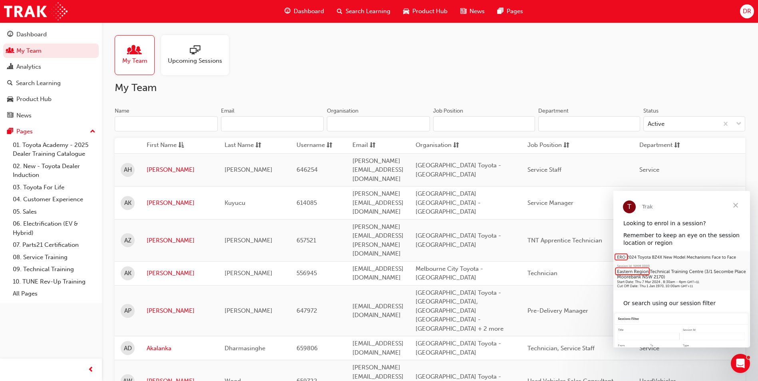
click at [151, 128] on input "Name" at bounding box center [166, 123] width 103 height 15
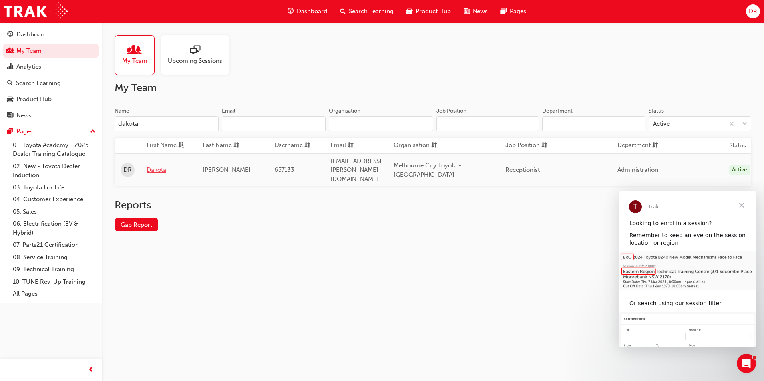
type input "dakota"
click at [157, 166] on link "Dakota" at bounding box center [169, 169] width 44 height 9
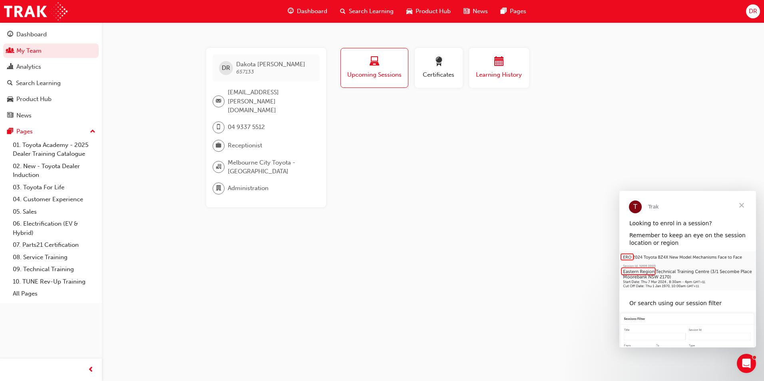
click at [492, 77] on span "Learning History" at bounding box center [499, 74] width 48 height 9
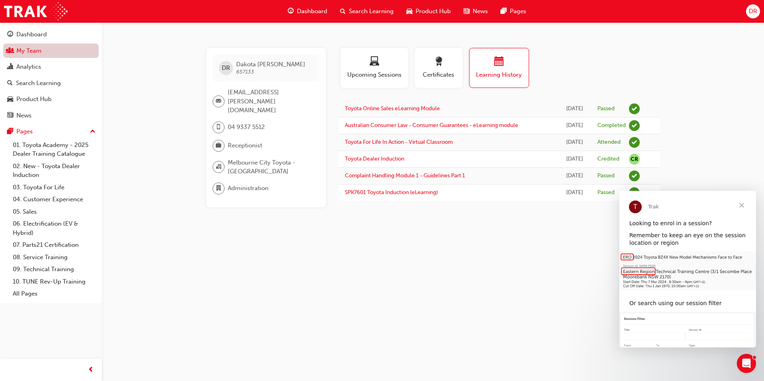
click at [39, 53] on link "My Team" at bounding box center [51, 51] width 96 height 15
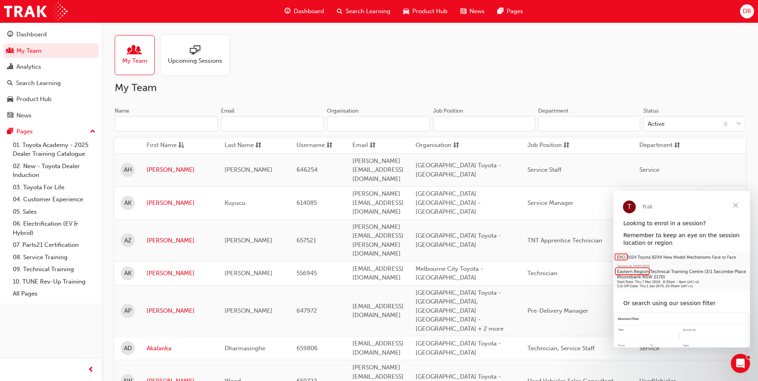
click at [139, 125] on input "Name" at bounding box center [166, 123] width 103 height 15
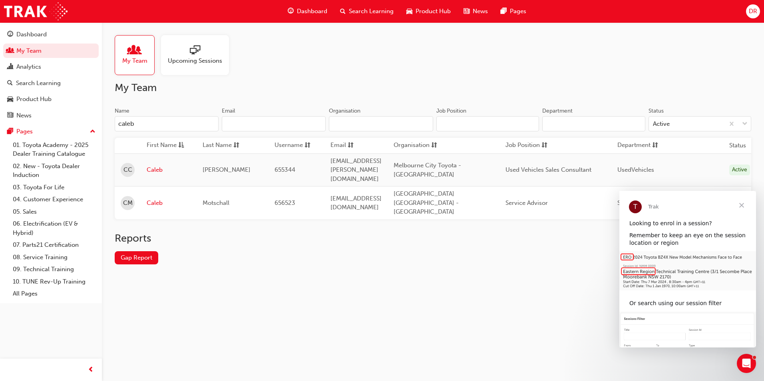
type input "caleb"
click at [161, 199] on link "Caleb" at bounding box center [169, 203] width 44 height 9
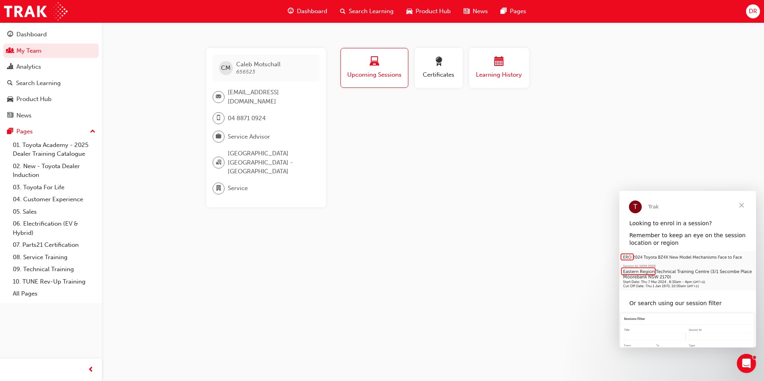
click at [505, 73] on span "Learning History" at bounding box center [499, 74] width 48 height 9
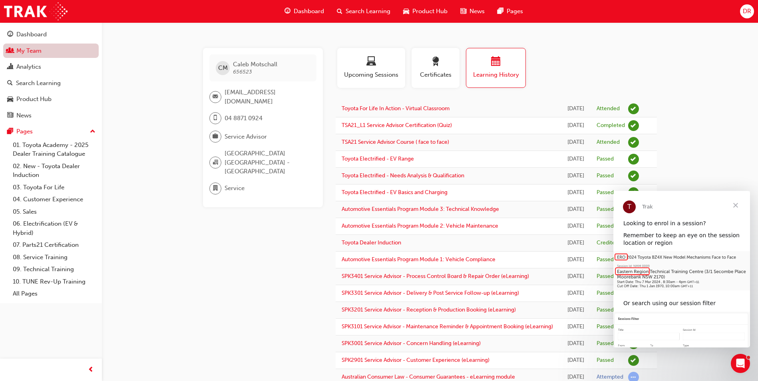
click at [19, 52] on link "My Team" at bounding box center [51, 51] width 96 height 15
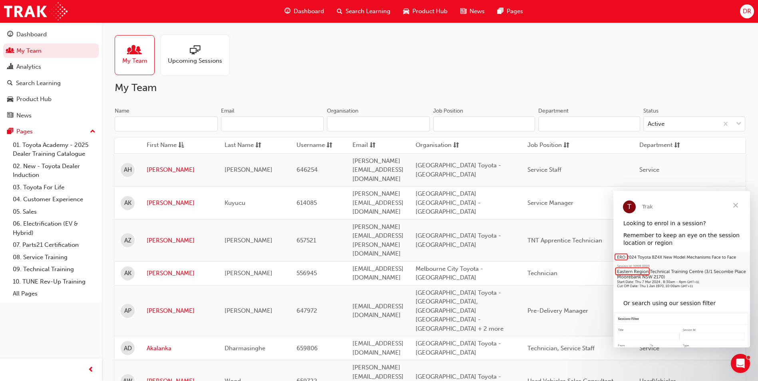
click at [140, 126] on input "Name" at bounding box center [166, 123] width 103 height 15
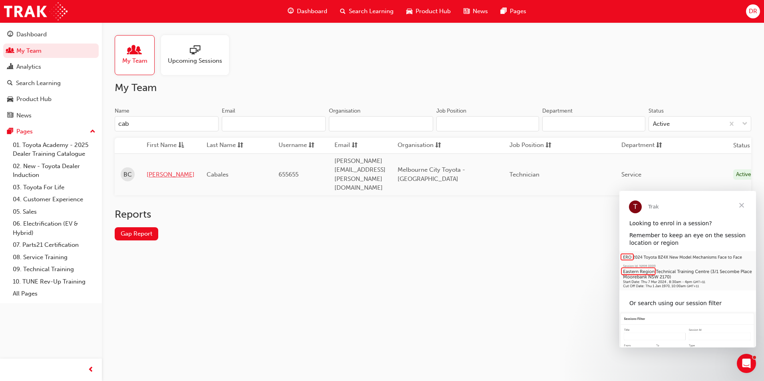
type input "cab"
click at [157, 170] on link "[PERSON_NAME]" at bounding box center [171, 174] width 48 height 9
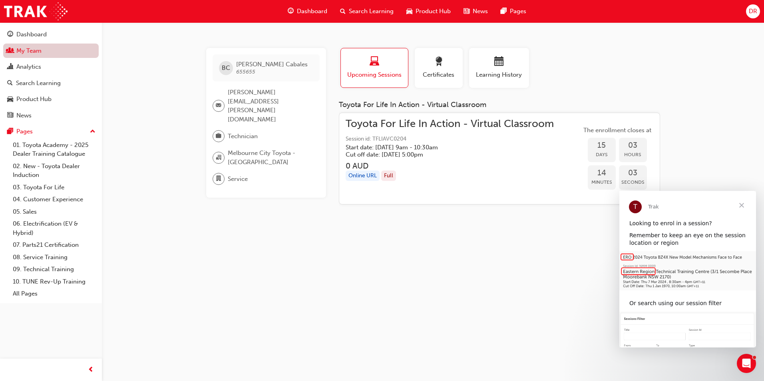
drag, startPoint x: 35, startPoint y: 52, endPoint x: 66, endPoint y: 52, distance: 30.8
click at [35, 52] on link "My Team" at bounding box center [51, 51] width 96 height 15
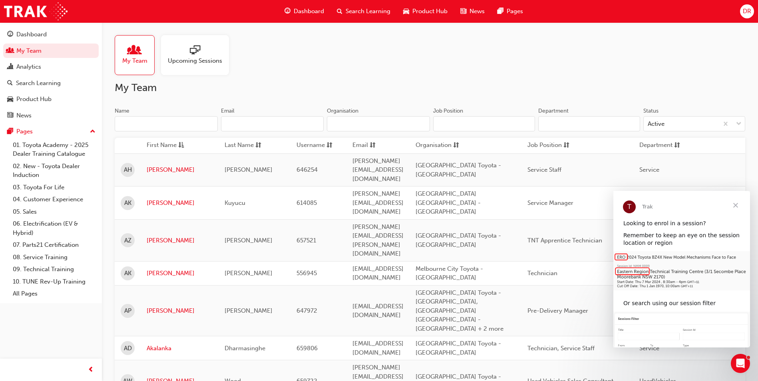
click at [146, 127] on input "Name" at bounding box center [166, 123] width 103 height 15
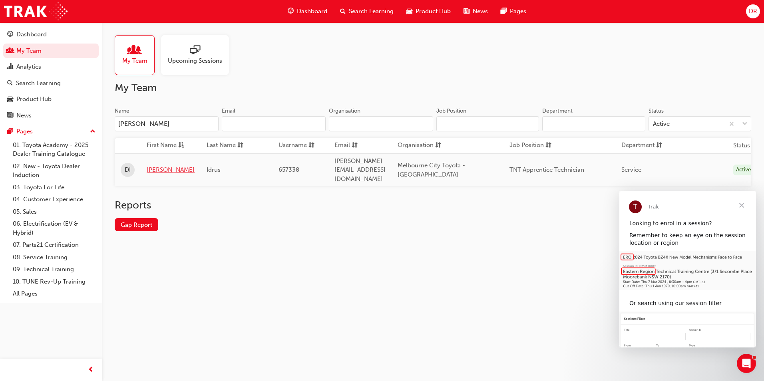
type input "[PERSON_NAME]"
click at [156, 167] on link "[PERSON_NAME]" at bounding box center [171, 169] width 48 height 9
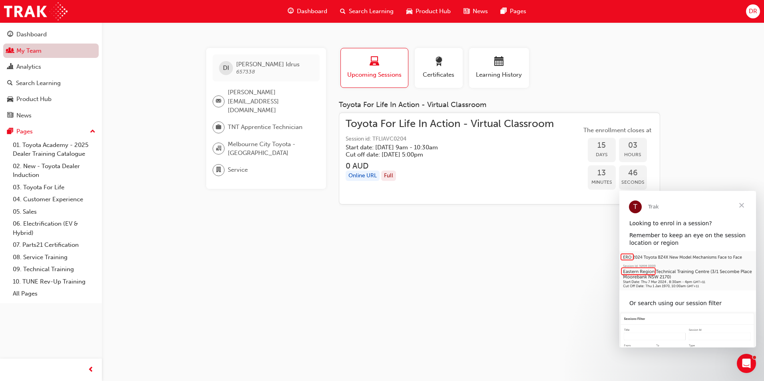
click at [39, 49] on link "My Team" at bounding box center [51, 51] width 96 height 15
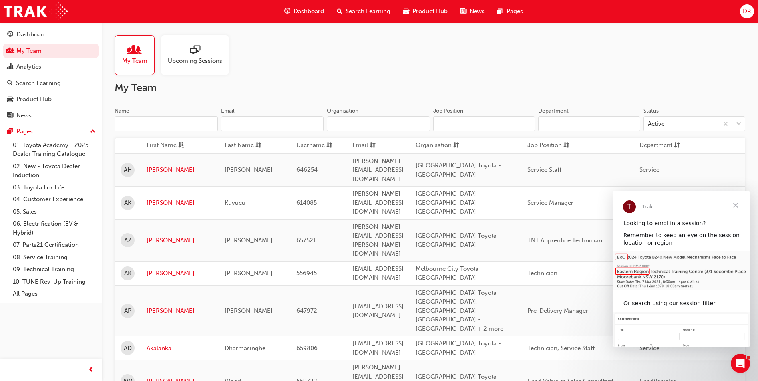
click at [148, 125] on input "Name" at bounding box center [166, 123] width 103 height 15
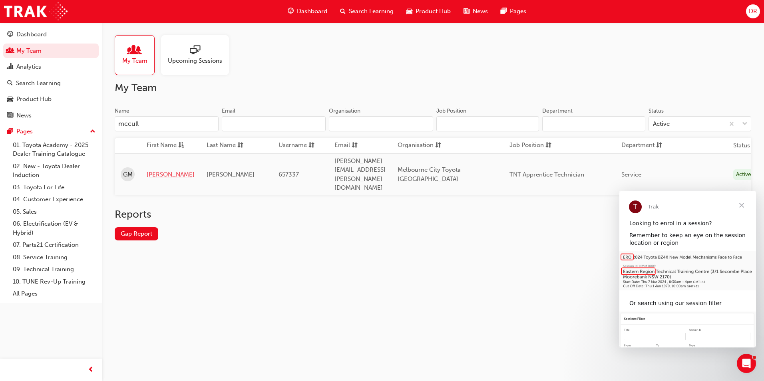
type input "mccull"
click at [165, 170] on link "[PERSON_NAME]" at bounding box center [171, 174] width 48 height 9
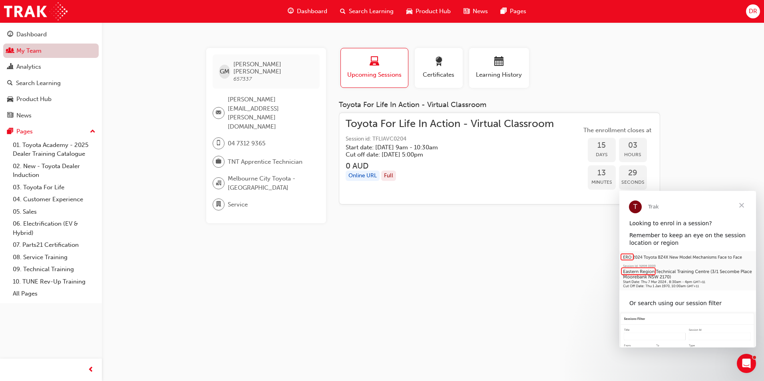
click at [45, 51] on link "My Team" at bounding box center [51, 51] width 96 height 15
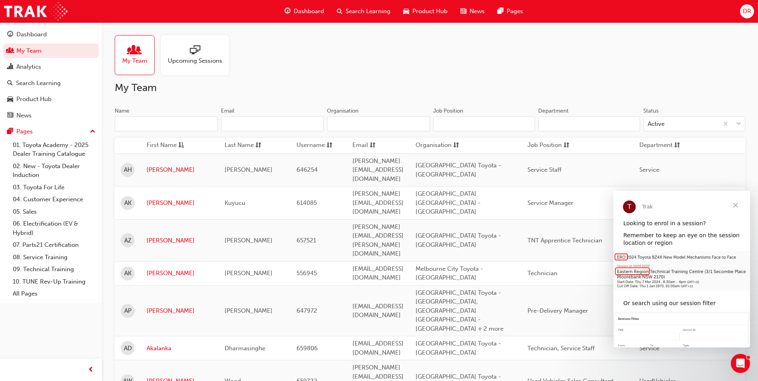
click at [133, 121] on input "Name" at bounding box center [166, 123] width 103 height 15
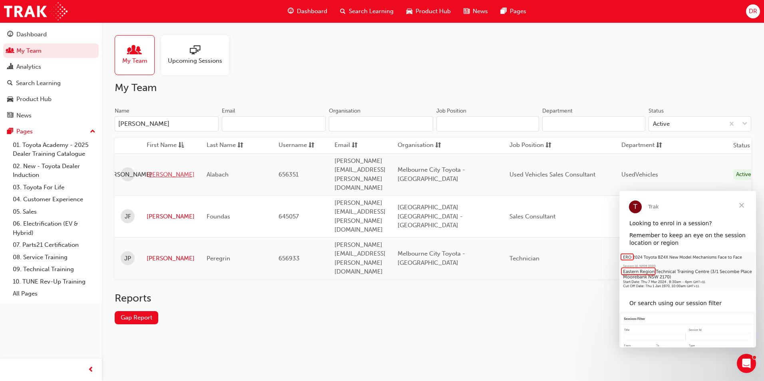
type input "[PERSON_NAME]"
click at [154, 170] on link "[PERSON_NAME]" at bounding box center [171, 174] width 48 height 9
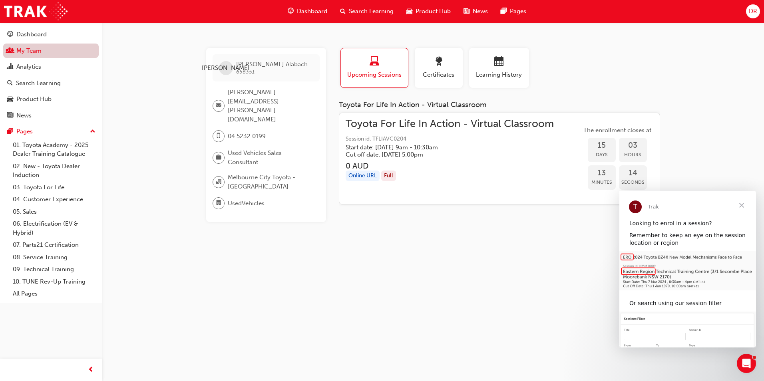
click at [45, 48] on link "My Team" at bounding box center [51, 51] width 96 height 15
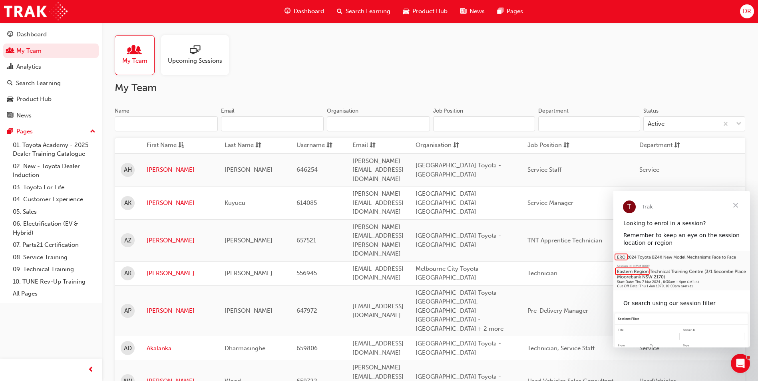
click at [143, 124] on input "Name" at bounding box center [166, 123] width 103 height 15
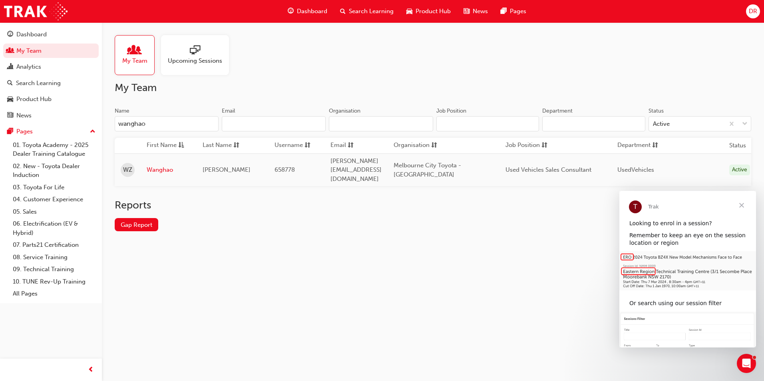
type input "wanghao"
click at [167, 168] on link "Wanghao" at bounding box center [169, 169] width 44 height 9
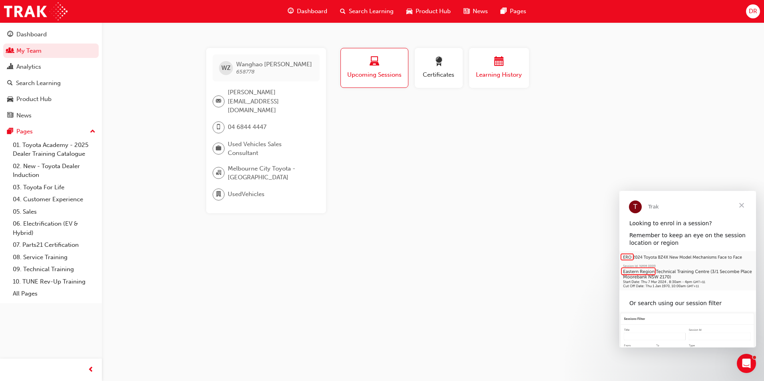
click at [518, 64] on div "button" at bounding box center [499, 63] width 48 height 12
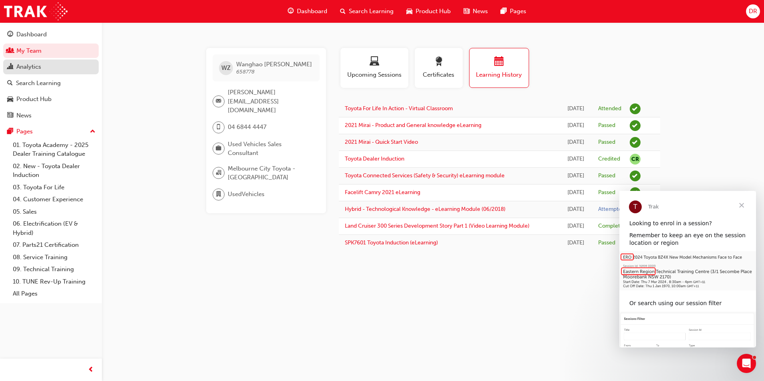
drag, startPoint x: 38, startPoint y: 52, endPoint x: 56, endPoint y: 60, distance: 19.0
click at [38, 52] on link "My Team" at bounding box center [51, 51] width 96 height 15
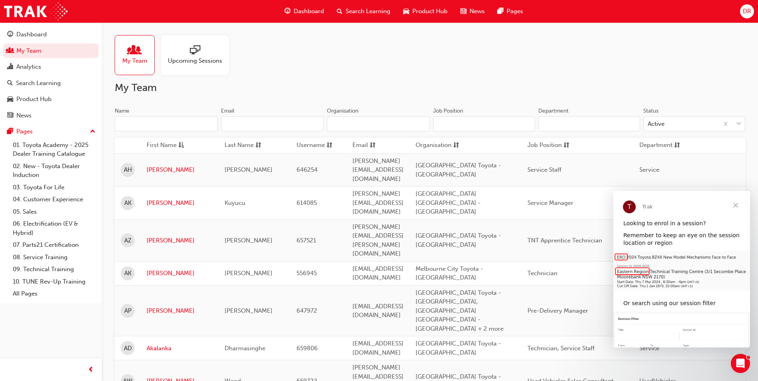
click at [139, 122] on input "Name" at bounding box center [166, 123] width 103 height 15
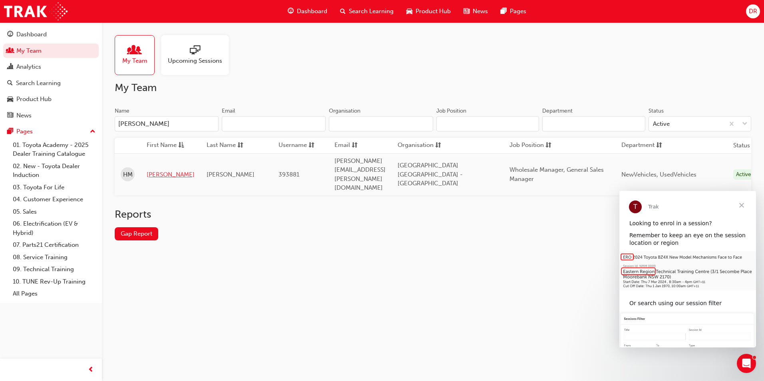
type input "[PERSON_NAME]"
click at [156, 170] on link "[PERSON_NAME]" at bounding box center [171, 174] width 48 height 9
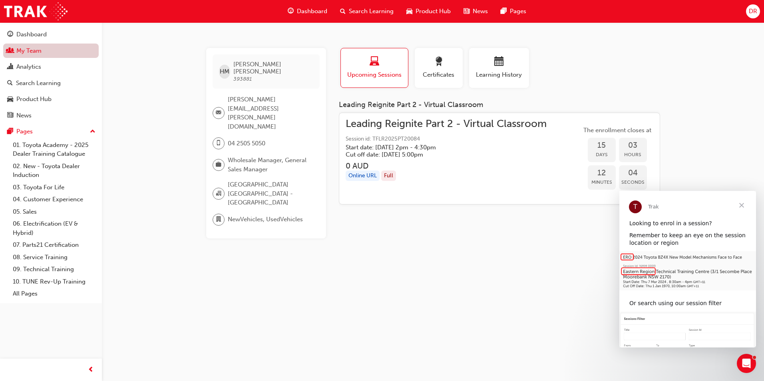
click at [24, 52] on link "My Team" at bounding box center [51, 51] width 96 height 15
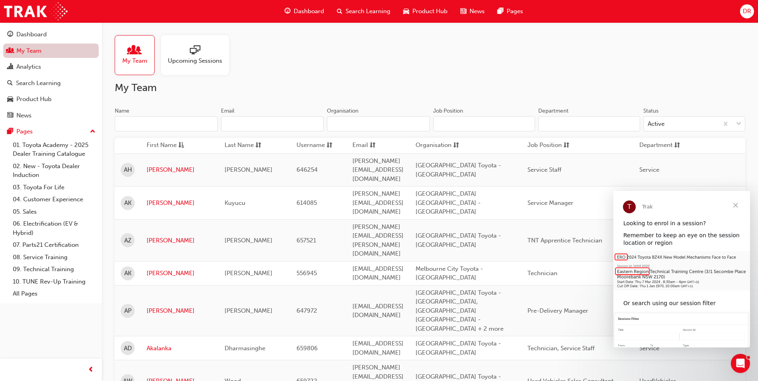
click at [152, 122] on input "Name" at bounding box center [166, 123] width 103 height 15
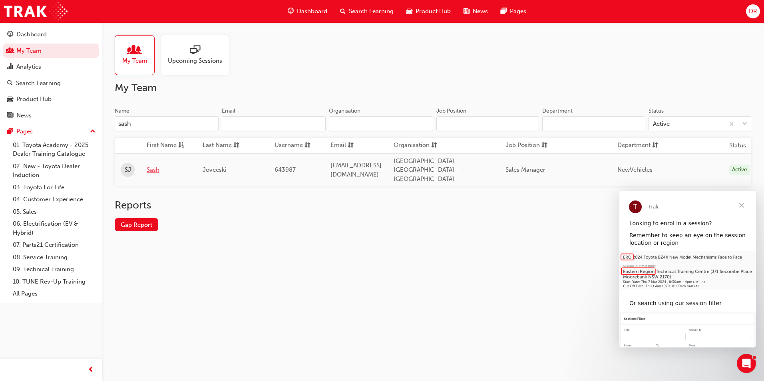
type input "sash"
click at [152, 167] on link "Sash" at bounding box center [169, 169] width 44 height 9
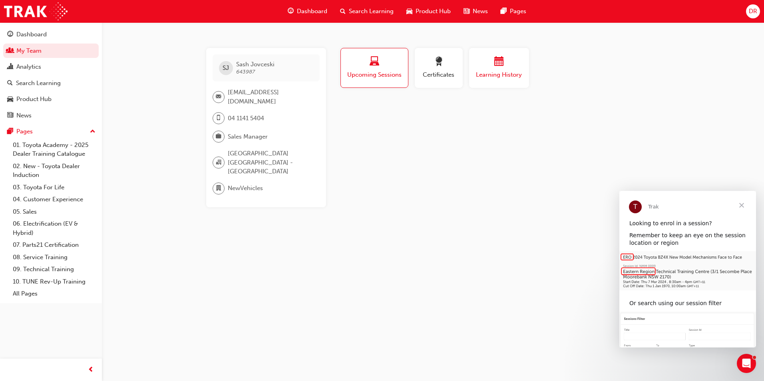
click at [484, 78] on span "Learning History" at bounding box center [499, 74] width 48 height 9
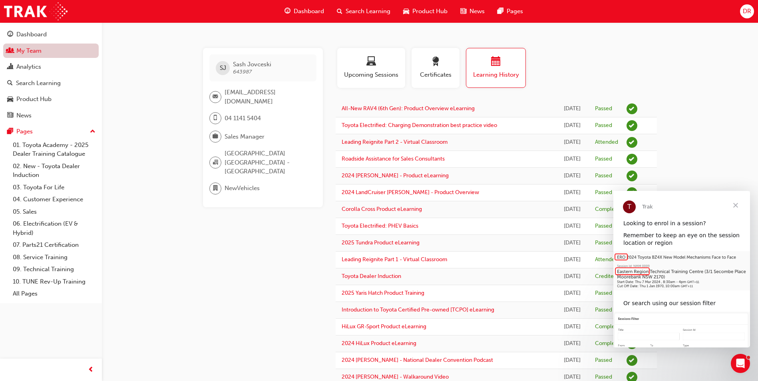
click at [53, 50] on link "My Team" at bounding box center [51, 51] width 96 height 15
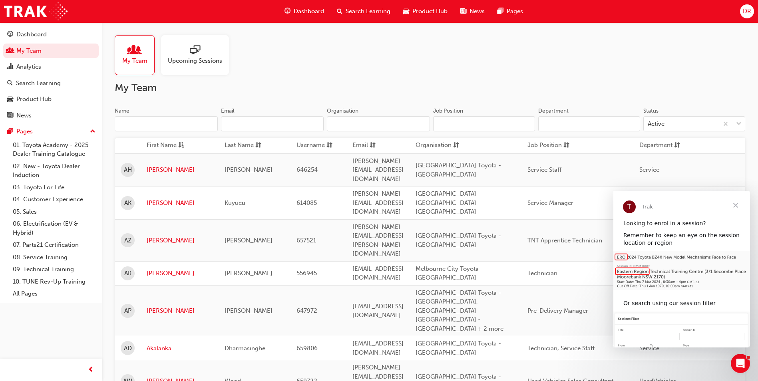
click at [163, 124] on input "Name" at bounding box center [166, 123] width 103 height 15
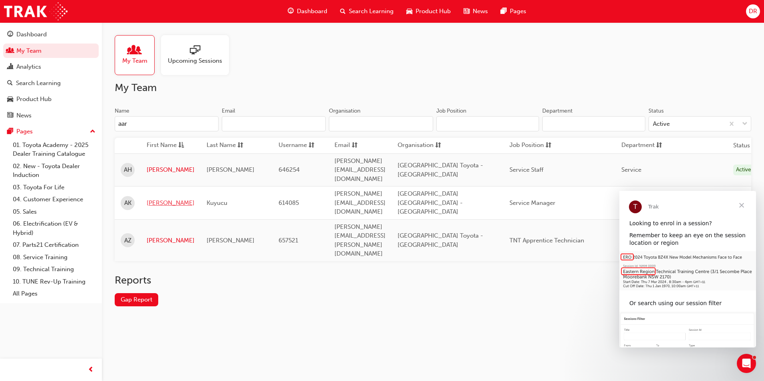
type input "aar"
click at [155, 199] on link "[PERSON_NAME]" at bounding box center [171, 203] width 48 height 9
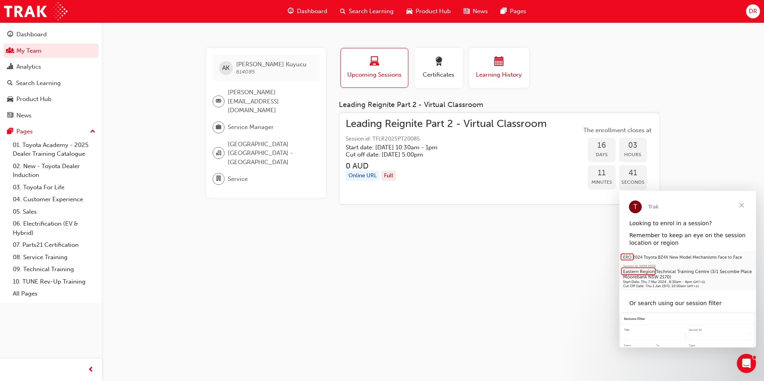
click at [493, 61] on div "button" at bounding box center [499, 63] width 48 height 12
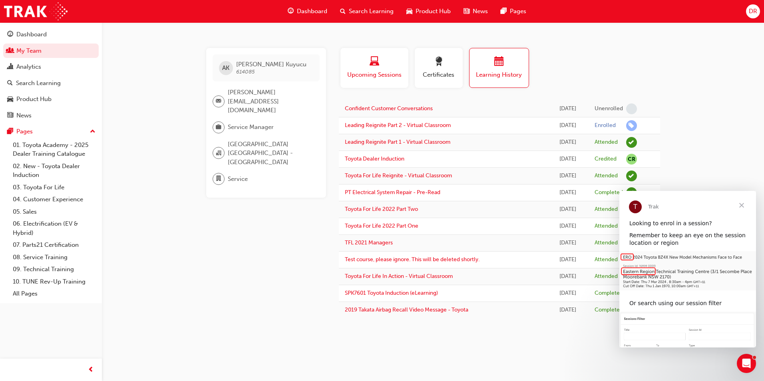
click at [391, 66] on div "button" at bounding box center [375, 63] width 56 height 12
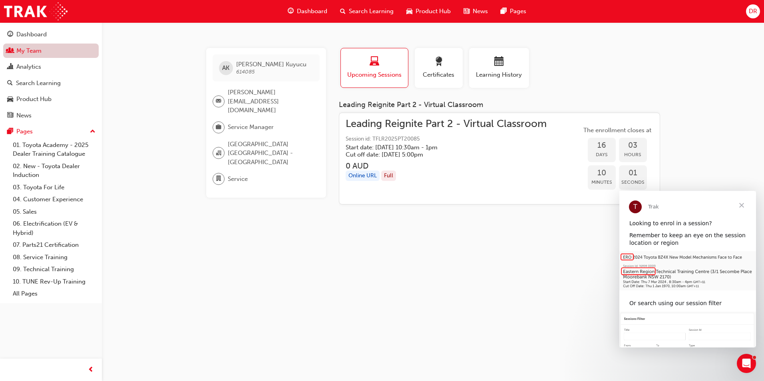
drag, startPoint x: 31, startPoint y: 50, endPoint x: 57, endPoint y: 53, distance: 26.1
click at [31, 50] on link "My Team" at bounding box center [51, 51] width 96 height 15
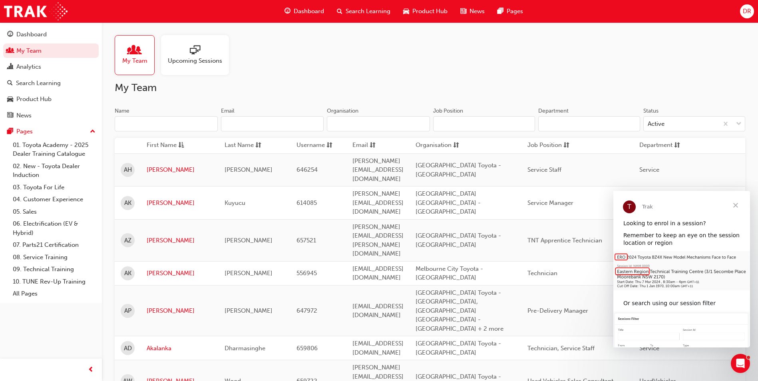
click at [173, 124] on input "Name" at bounding box center [166, 123] width 103 height 15
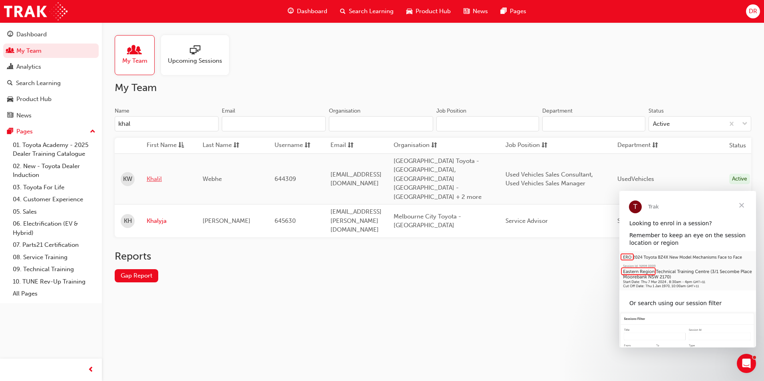
type input "khal"
click at [148, 175] on link "Khalil" at bounding box center [169, 179] width 44 height 9
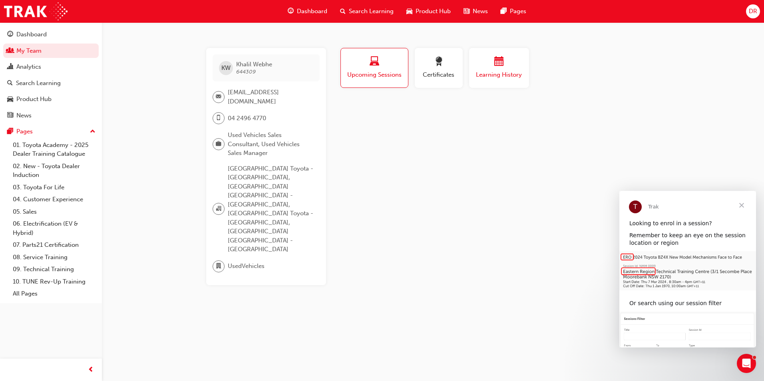
click at [501, 71] on span "Learning History" at bounding box center [499, 74] width 48 height 9
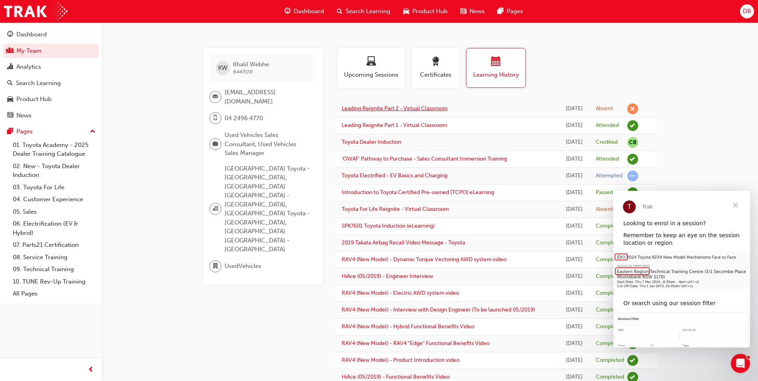
click at [403, 109] on link "Leading Reignite Part 2 - Virtual Classroom" at bounding box center [395, 108] width 106 height 7
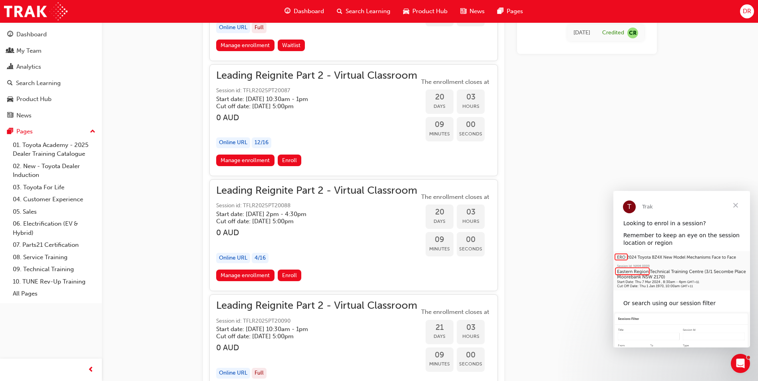
scroll to position [2679, 0]
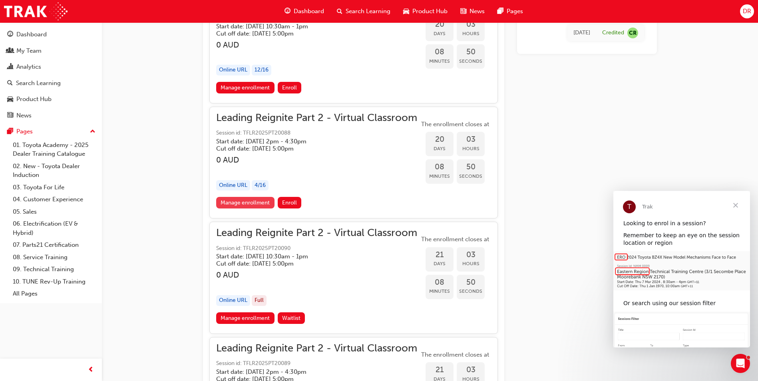
click at [257, 205] on link "Manage enrollment" at bounding box center [245, 203] width 58 height 12
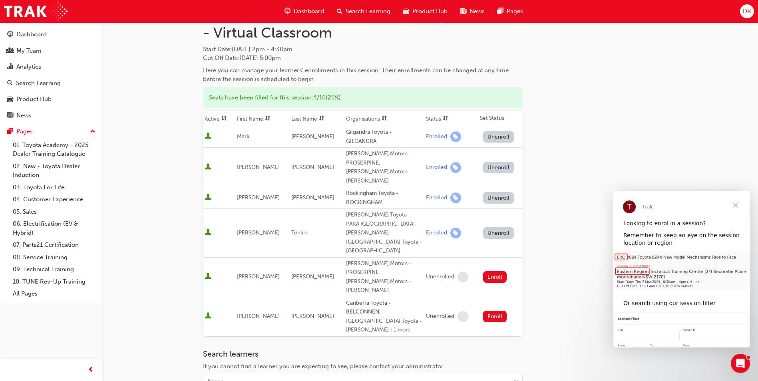
scroll to position [110, 0]
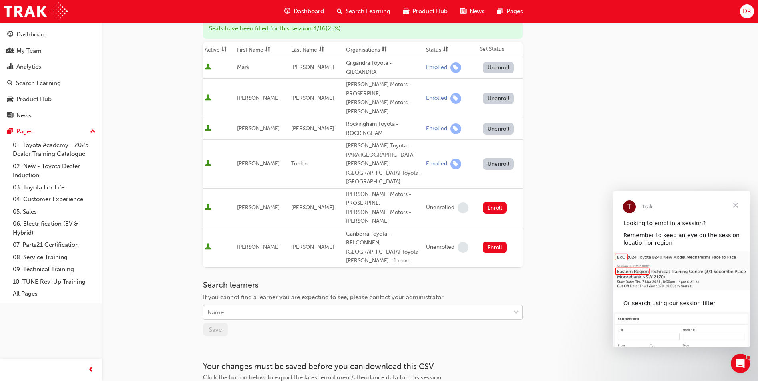
click at [219, 306] on div "Name" at bounding box center [356, 313] width 307 height 14
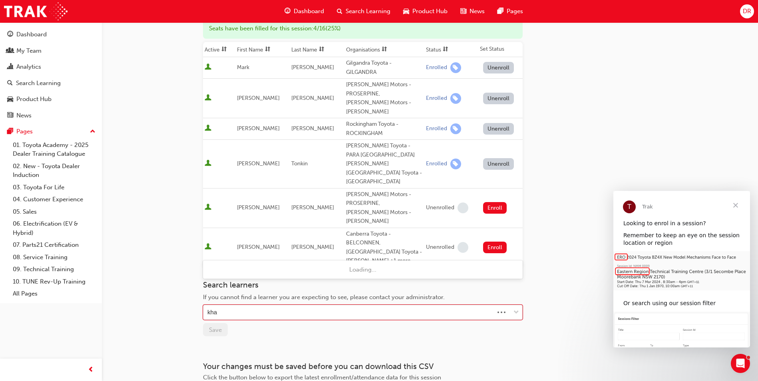
type input "khal"
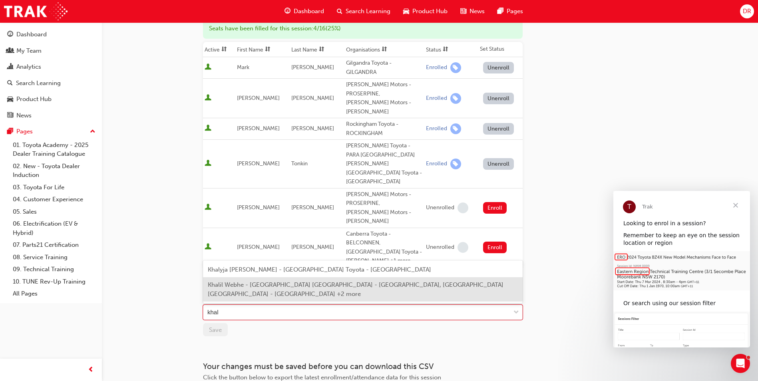
click at [245, 286] on span "Khalil Webhe - [GEOGRAPHIC_DATA] [GEOGRAPHIC_DATA] - [GEOGRAPHIC_DATA], [GEOGRA…" at bounding box center [356, 289] width 296 height 16
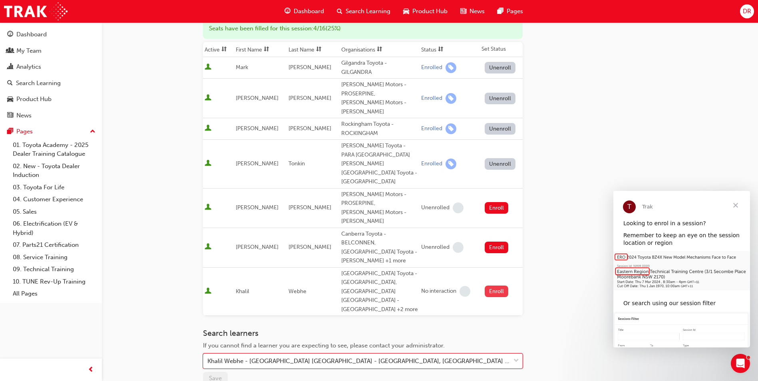
click at [494, 286] on button "Enroll" at bounding box center [497, 292] width 24 height 12
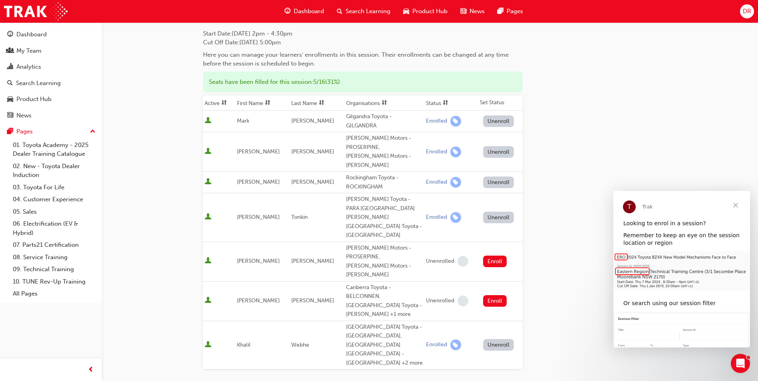
scroll to position [0, 0]
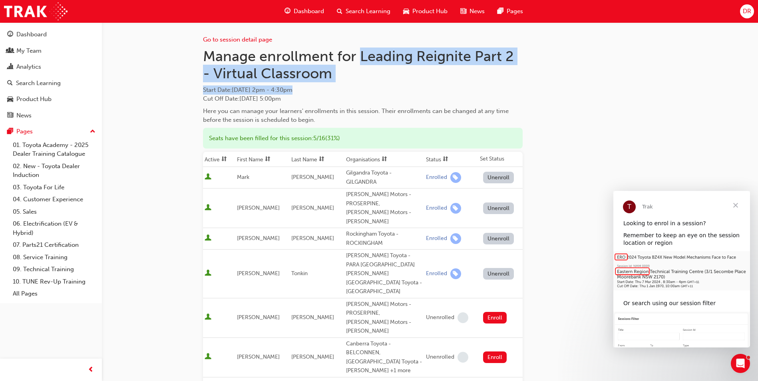
drag, startPoint x: 361, startPoint y: 57, endPoint x: 360, endPoint y: 84, distance: 27.6
click at [360, 84] on div "Manage enrollment for Leading Reignite Part 2 - Virtual Classroom Start Date : …" at bounding box center [363, 86] width 320 height 77
drag, startPoint x: 360, startPoint y: 84, endPoint x: 301, endPoint y: 73, distance: 60.2
copy div "Leading Reignite Part 2 - Virtual Classroom Start Date : [DATE] 2pm - 4:30pm"
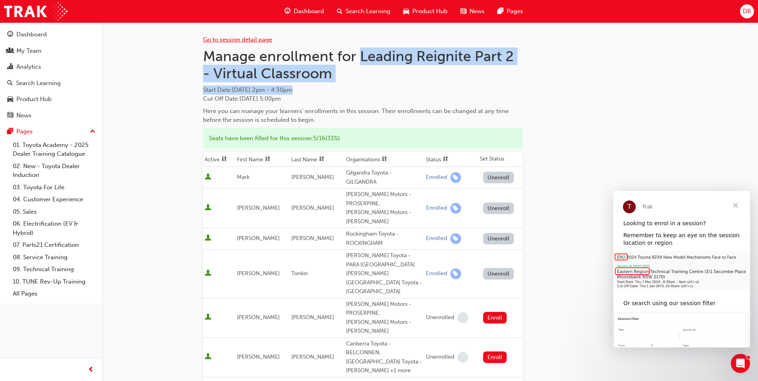
click at [238, 40] on link "Go to session detail page" at bounding box center [237, 39] width 69 height 7
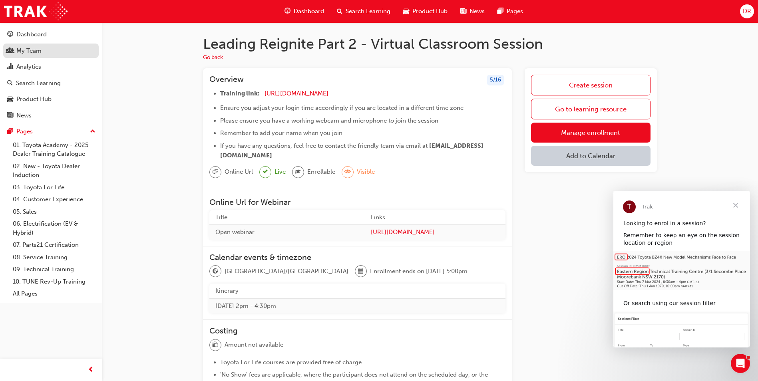
drag, startPoint x: 35, startPoint y: 50, endPoint x: 46, endPoint y: 51, distance: 10.8
click at [35, 50] on div "My Team" at bounding box center [28, 50] width 25 height 9
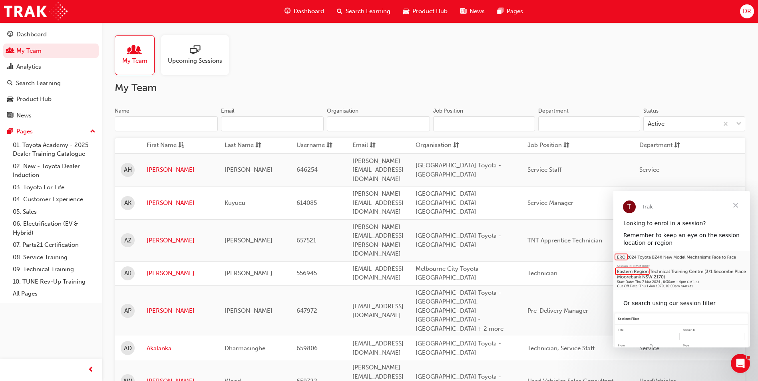
click at [162, 127] on input "Name" at bounding box center [166, 123] width 103 height 15
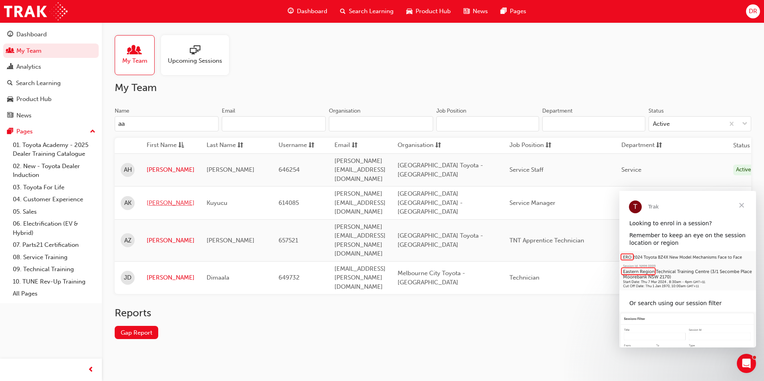
type input "aa"
click at [157, 199] on link "[PERSON_NAME]" at bounding box center [171, 203] width 48 height 9
